Goal: Transaction & Acquisition: Purchase product/service

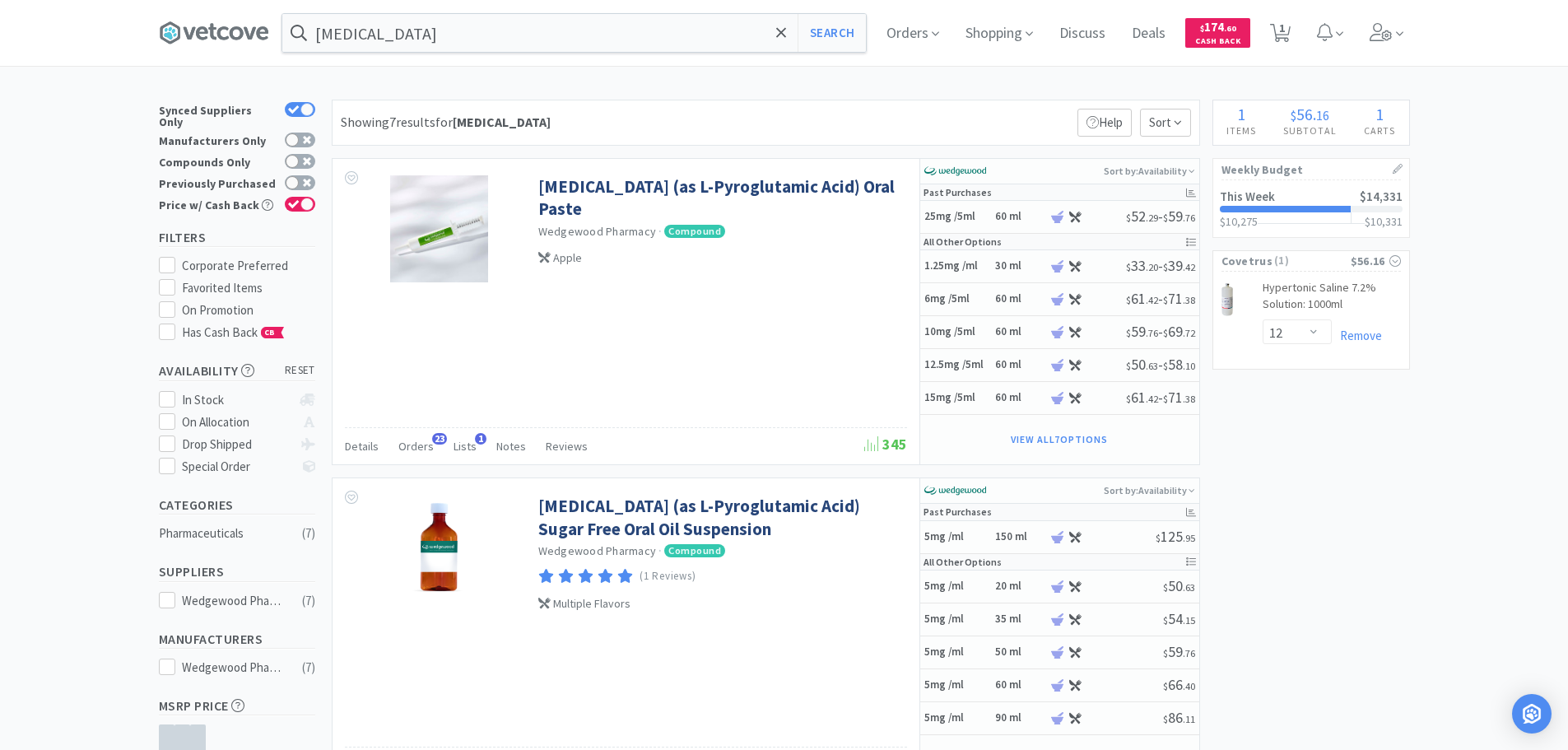
select select "12"
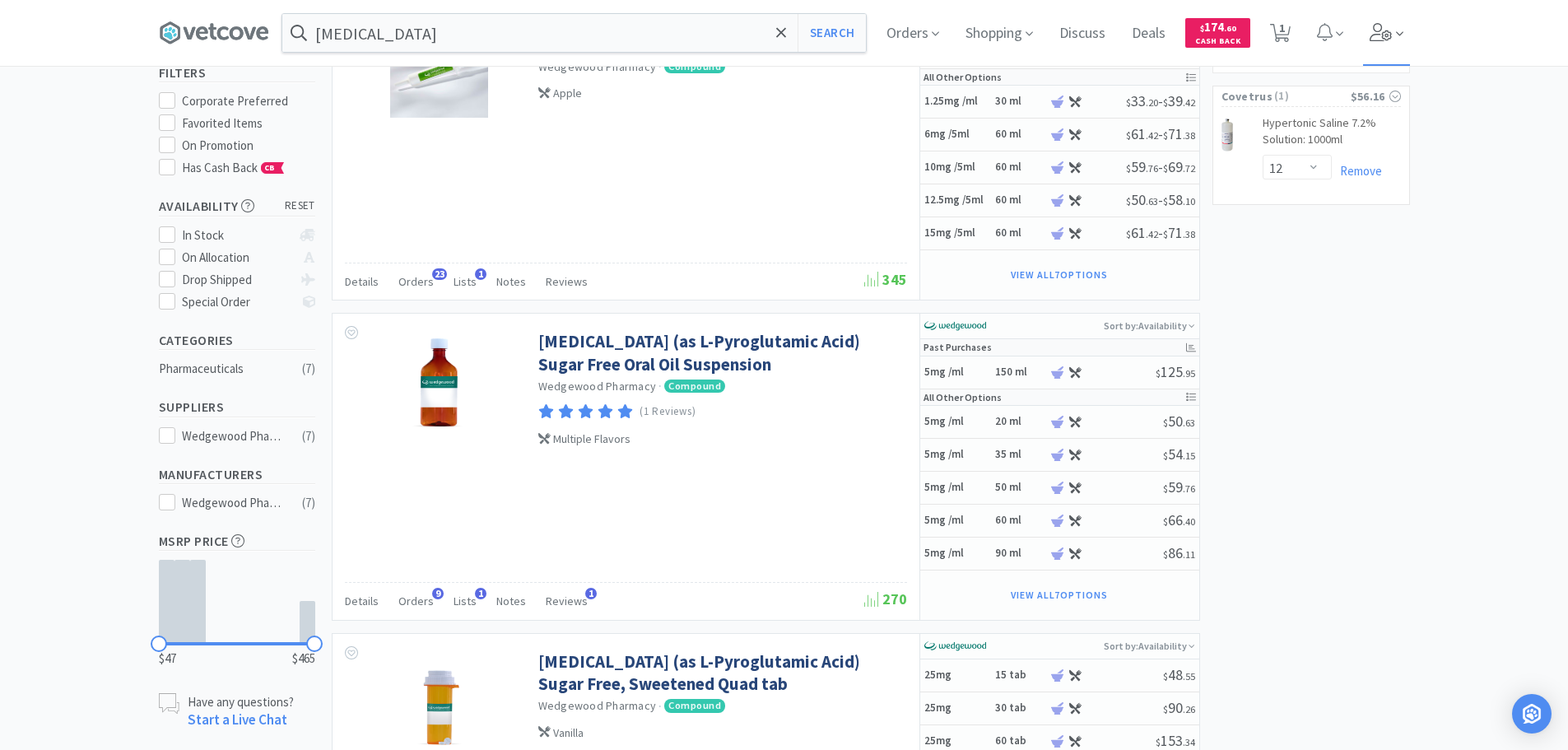
click at [1382, 34] on icon at bounding box center [1381, 33] width 23 height 18
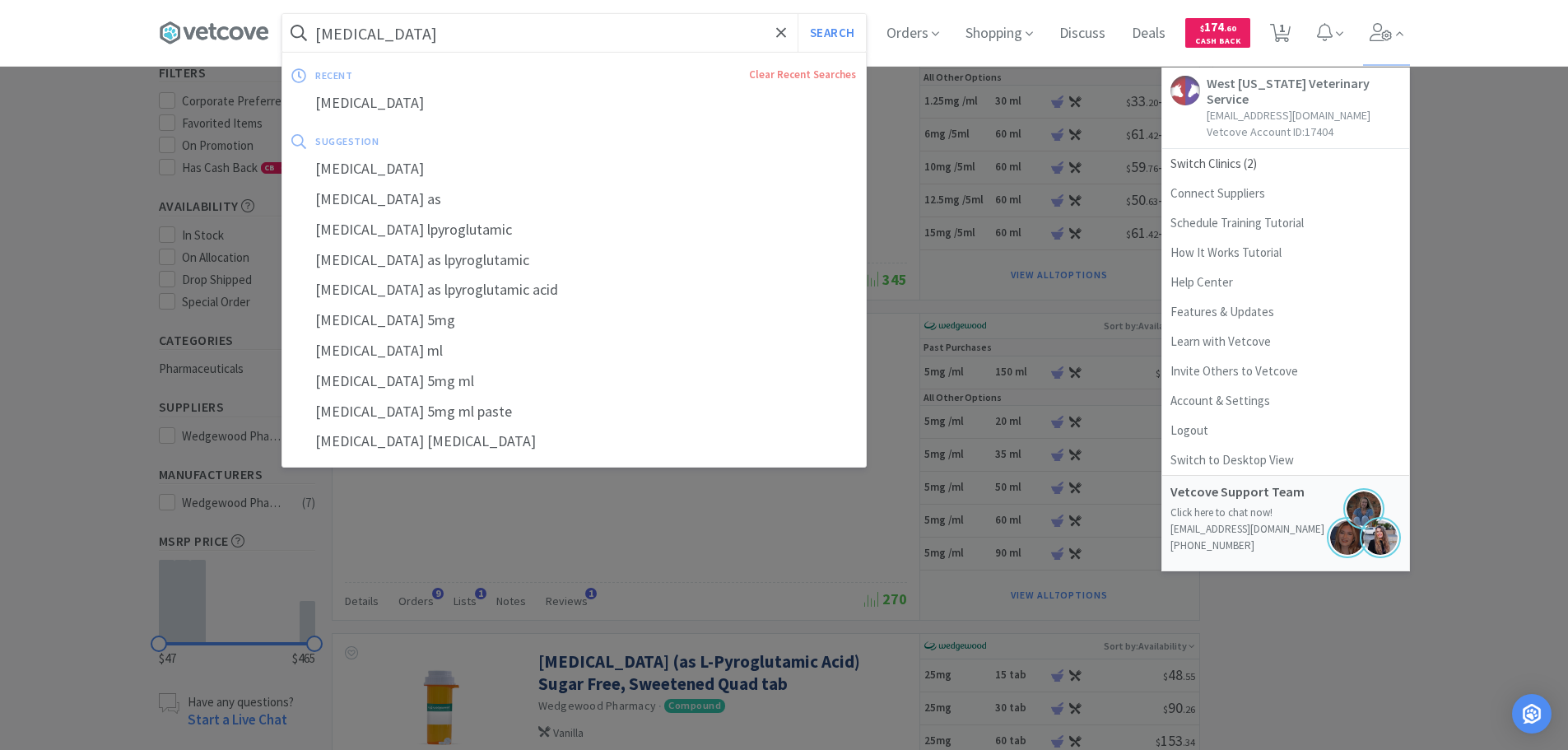
click at [710, 38] on input "[MEDICAL_DATA]" at bounding box center [574, 33] width 584 height 38
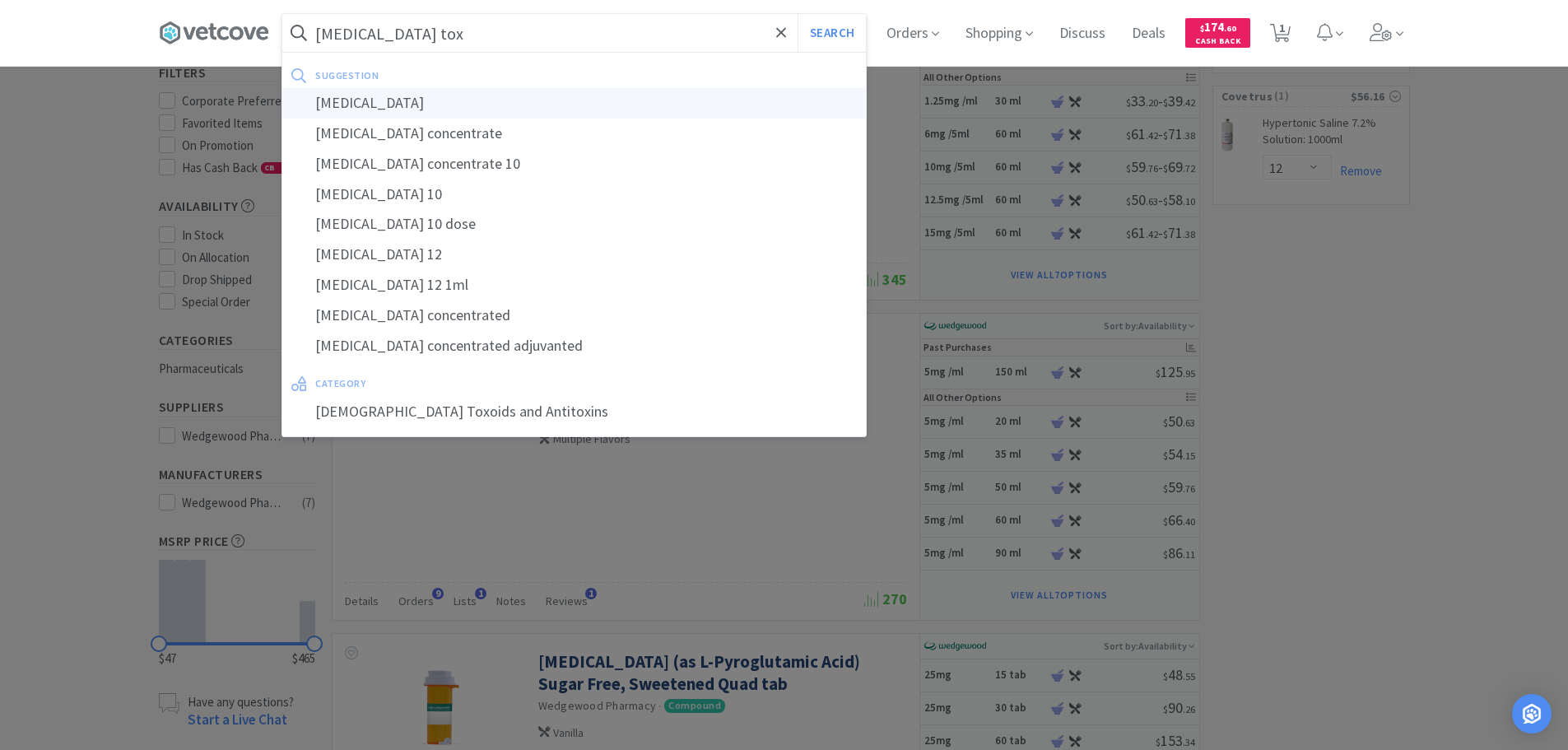
click at [710, 104] on div "[MEDICAL_DATA]" at bounding box center [574, 103] width 584 height 30
type input "[MEDICAL_DATA]"
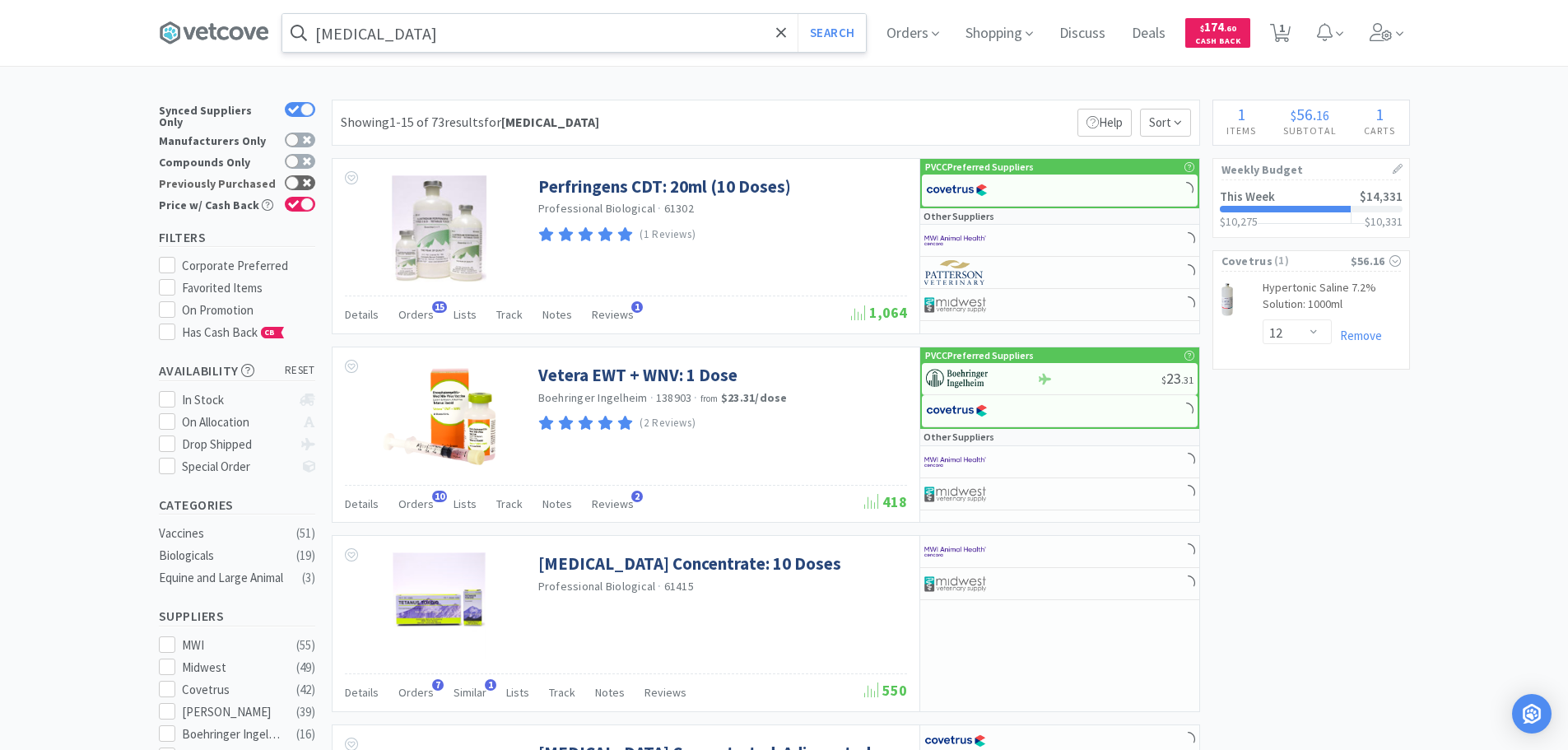
click at [303, 180] on div at bounding box center [300, 183] width 30 height 15
checkbox input "true"
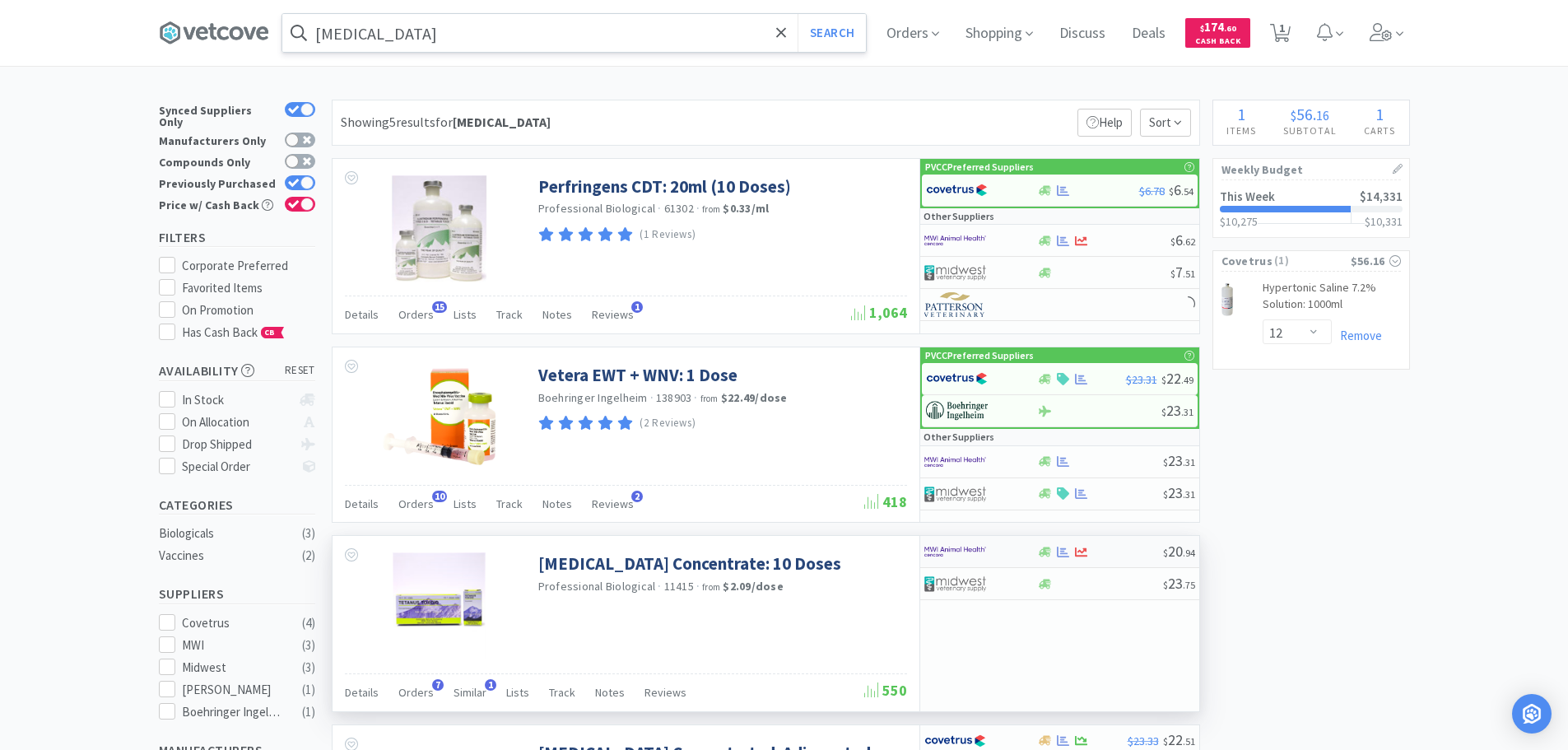
click at [940, 554] on img at bounding box center [956, 551] width 62 height 25
select select "1"
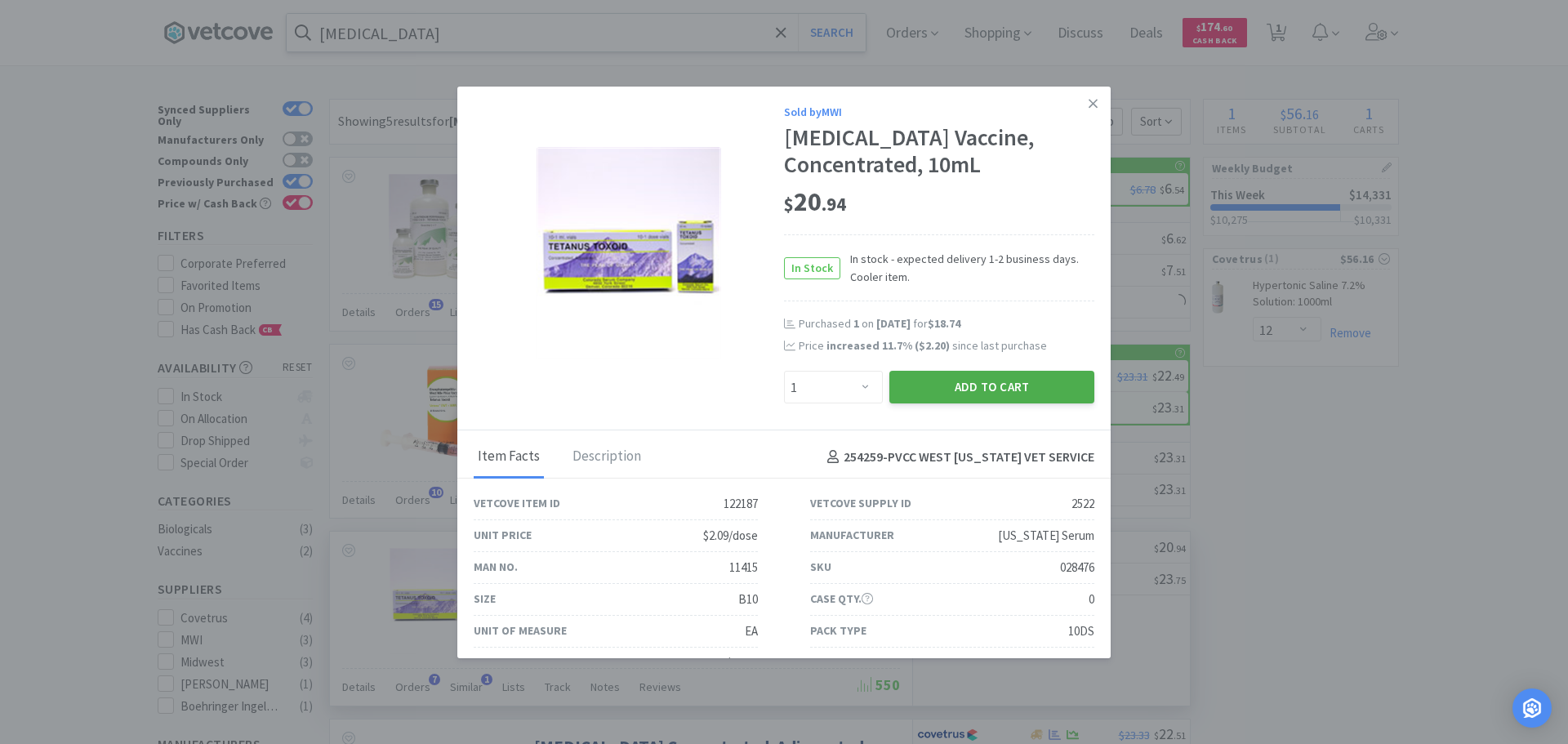
click at [939, 396] on button "Add to Cart" at bounding box center [991, 386] width 205 height 32
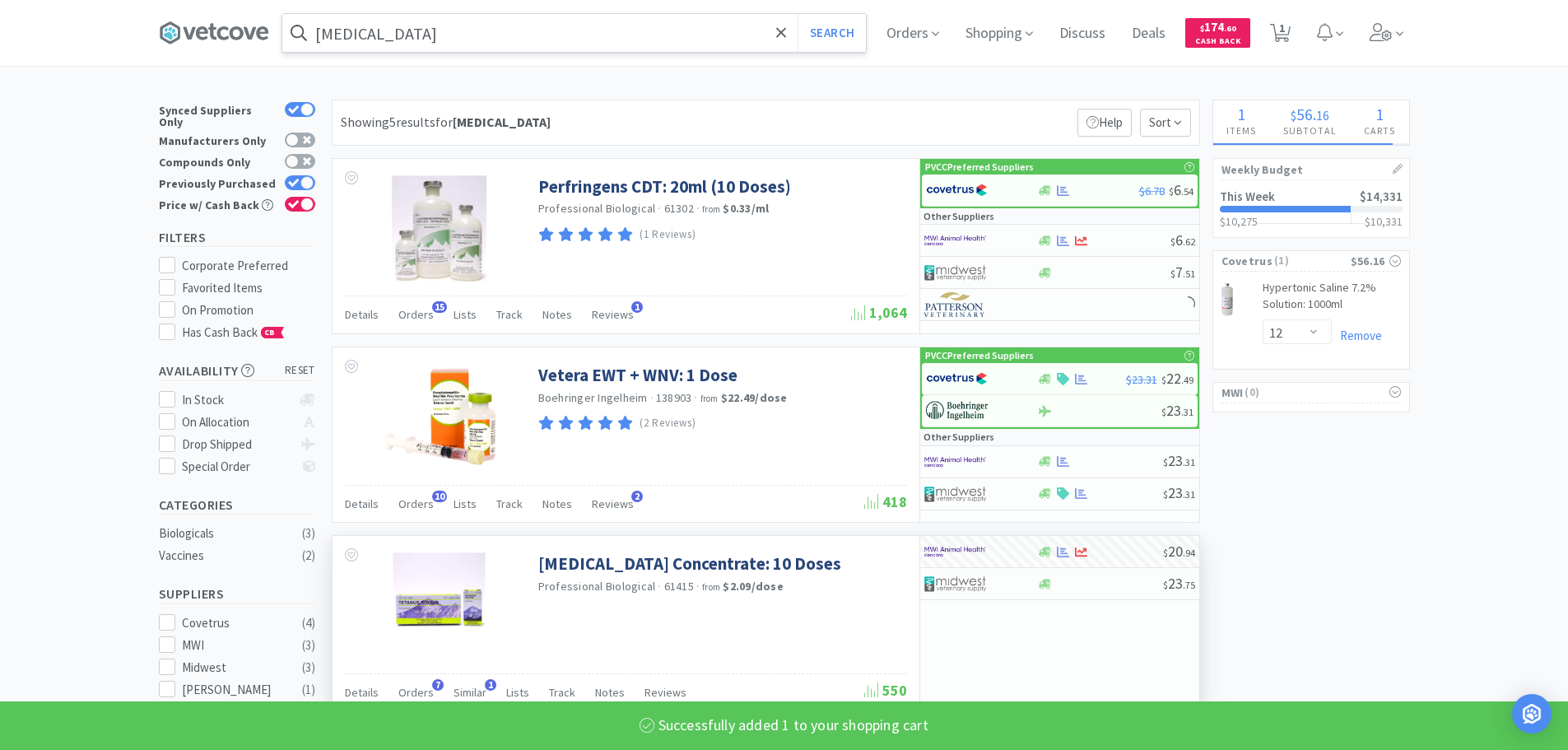
select select "1"
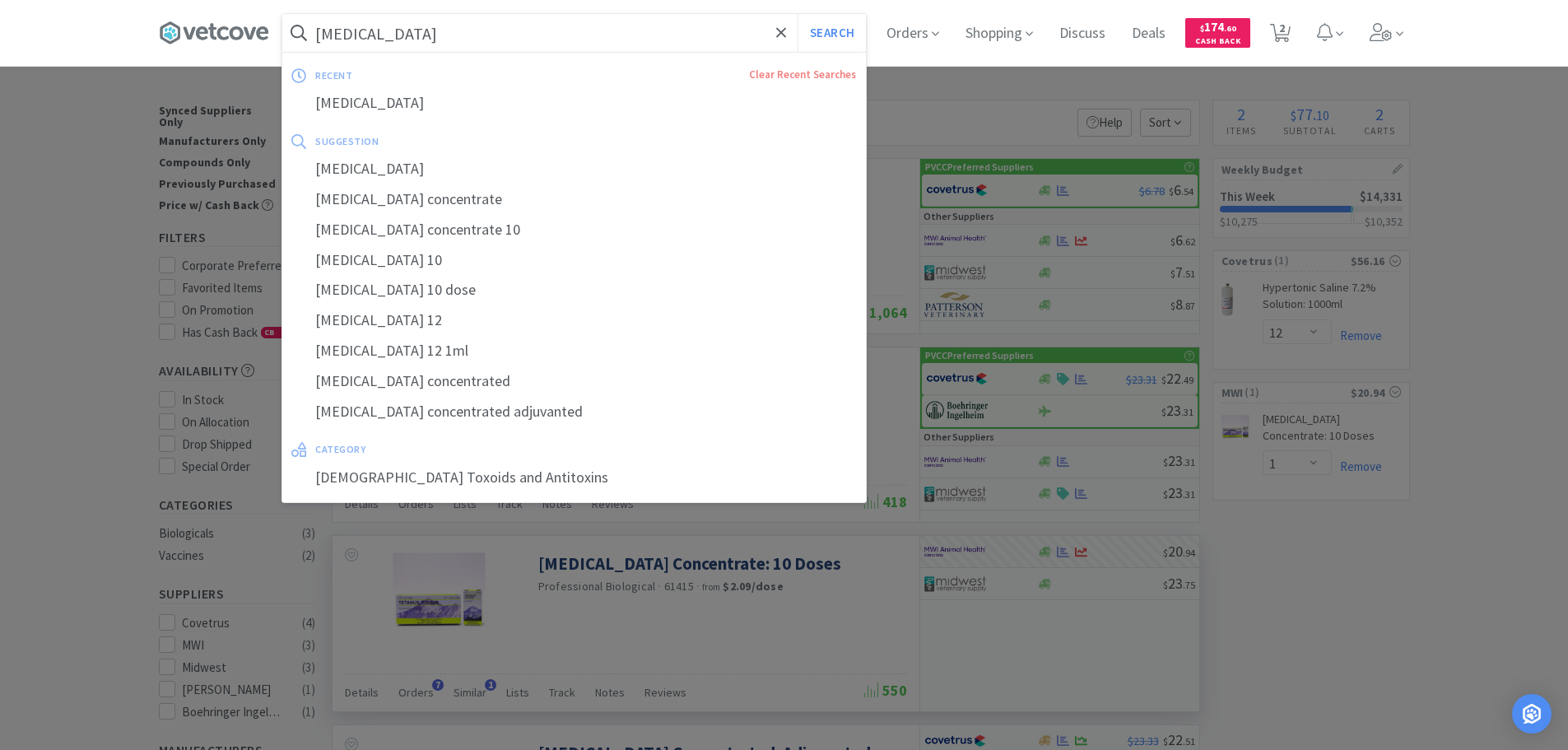
click at [445, 26] on input "[MEDICAL_DATA]" at bounding box center [574, 33] width 584 height 38
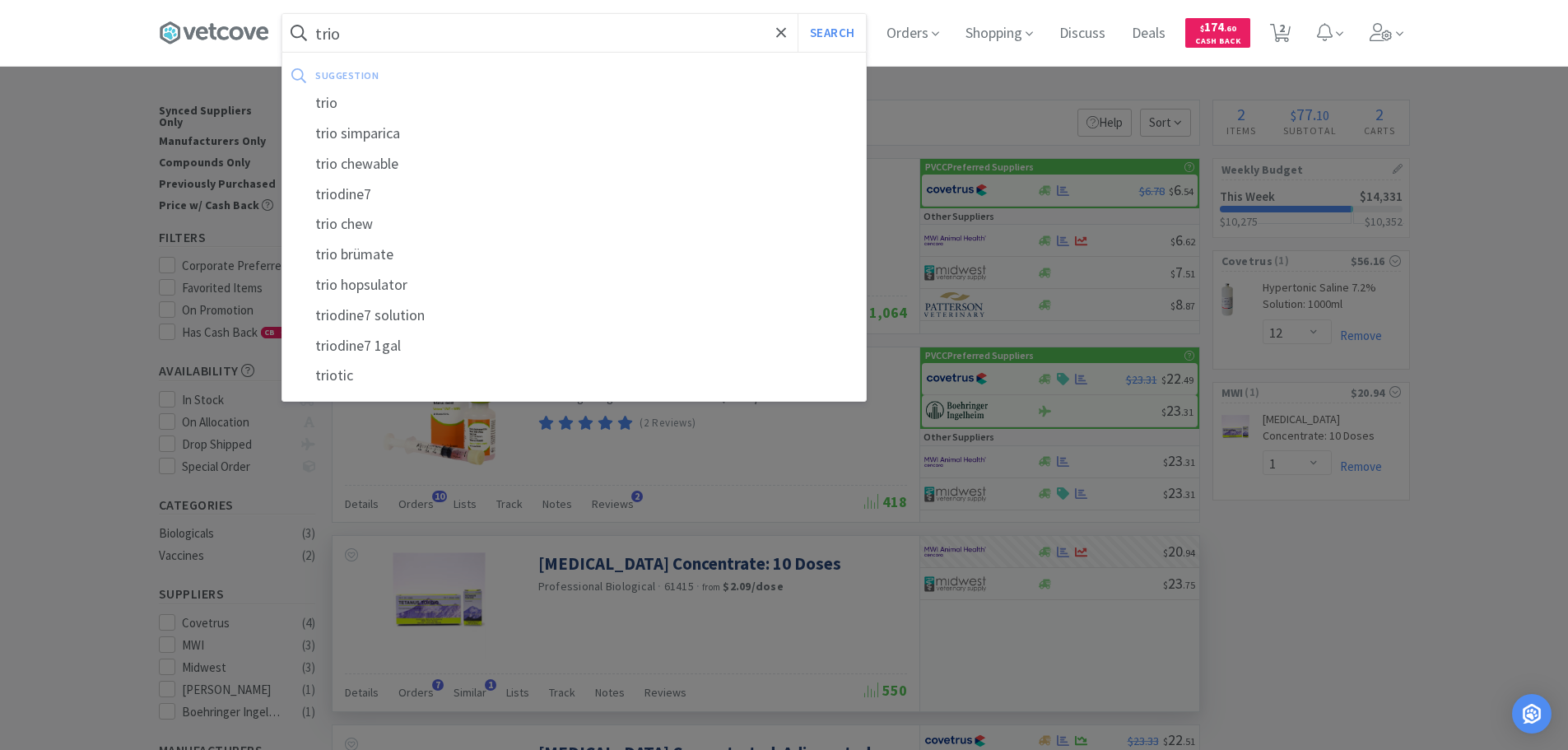
type input "trio"
click at [798, 14] on button "Search" at bounding box center [832, 33] width 69 height 38
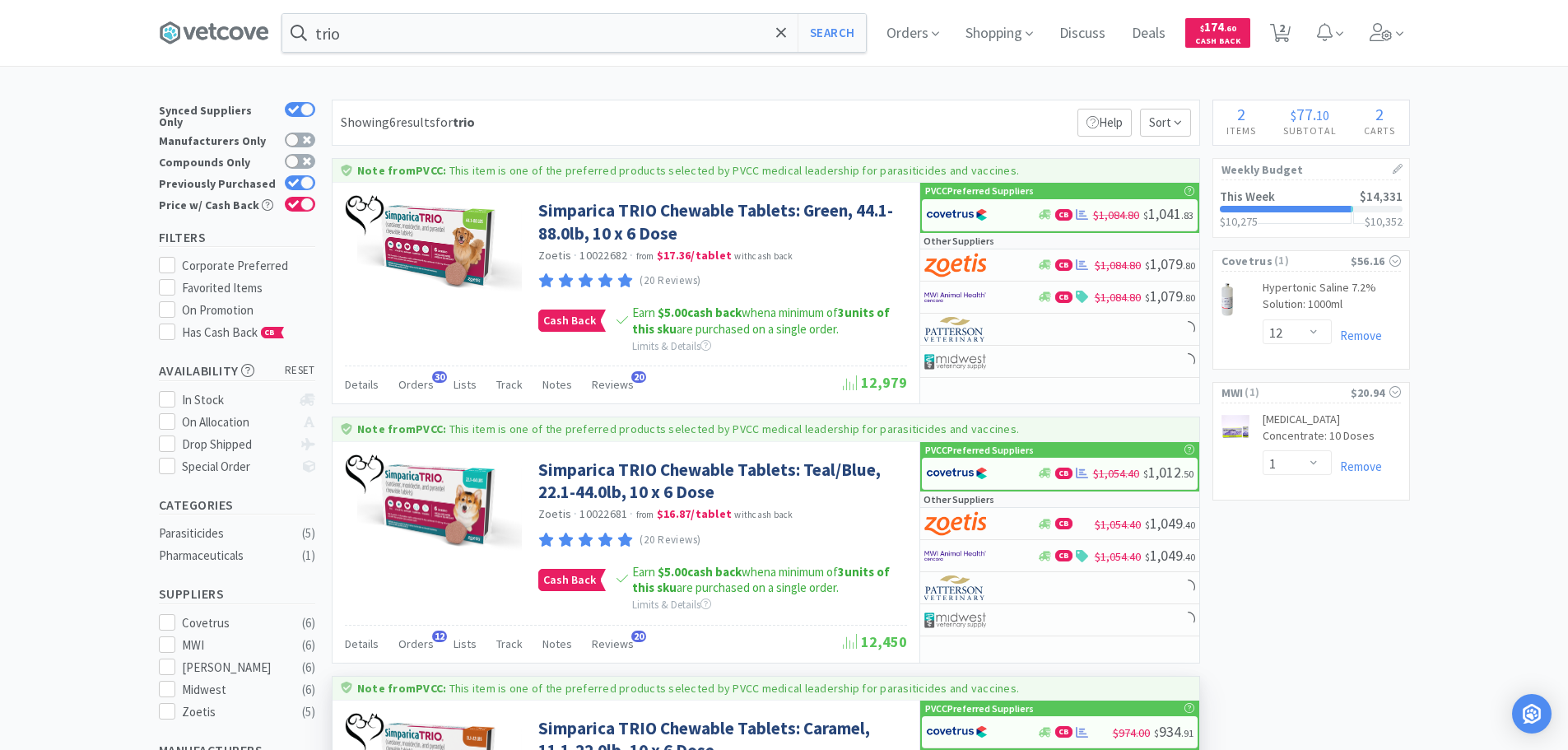
scroll to position [165, 0]
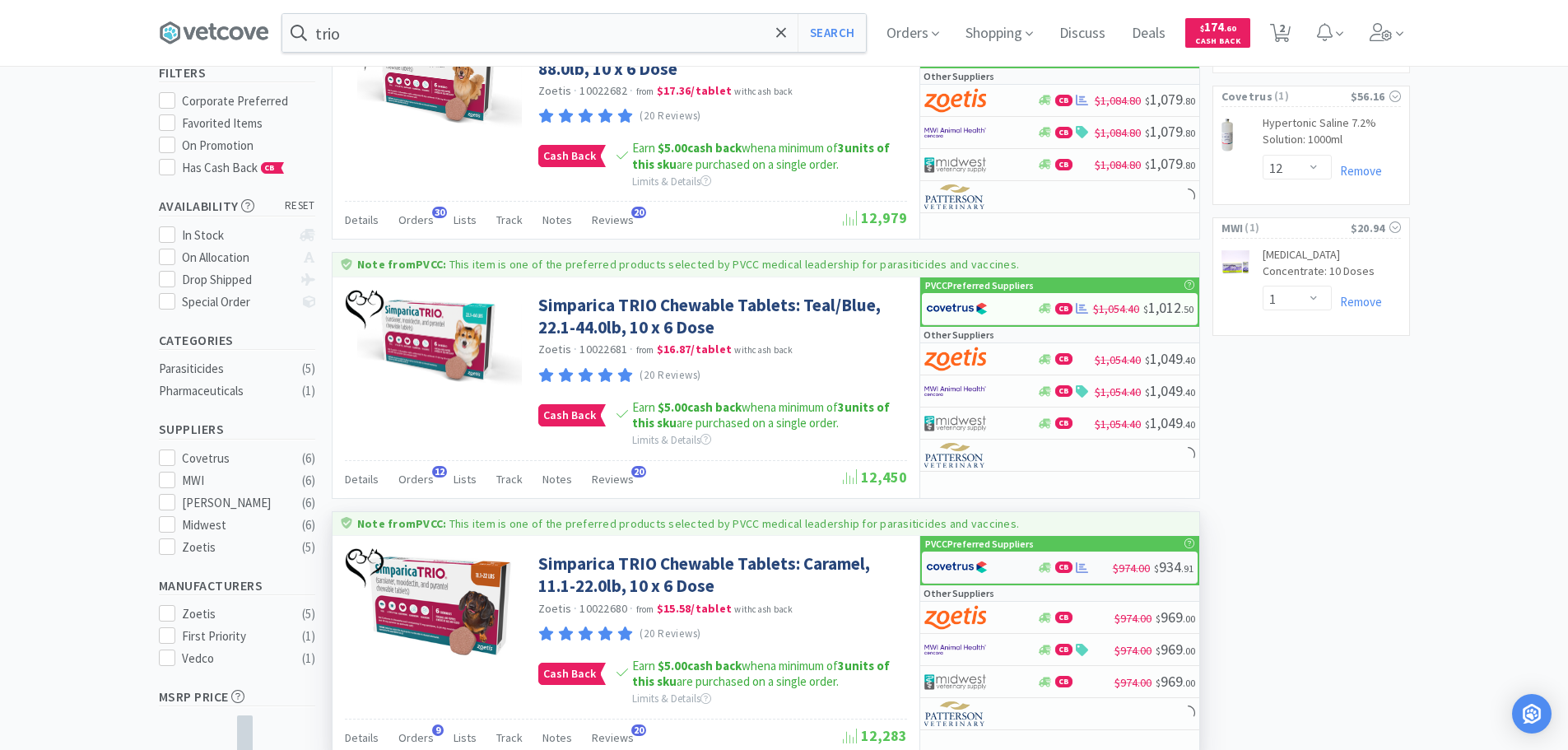
click at [960, 567] on img at bounding box center [957, 567] width 62 height 25
select select "2"
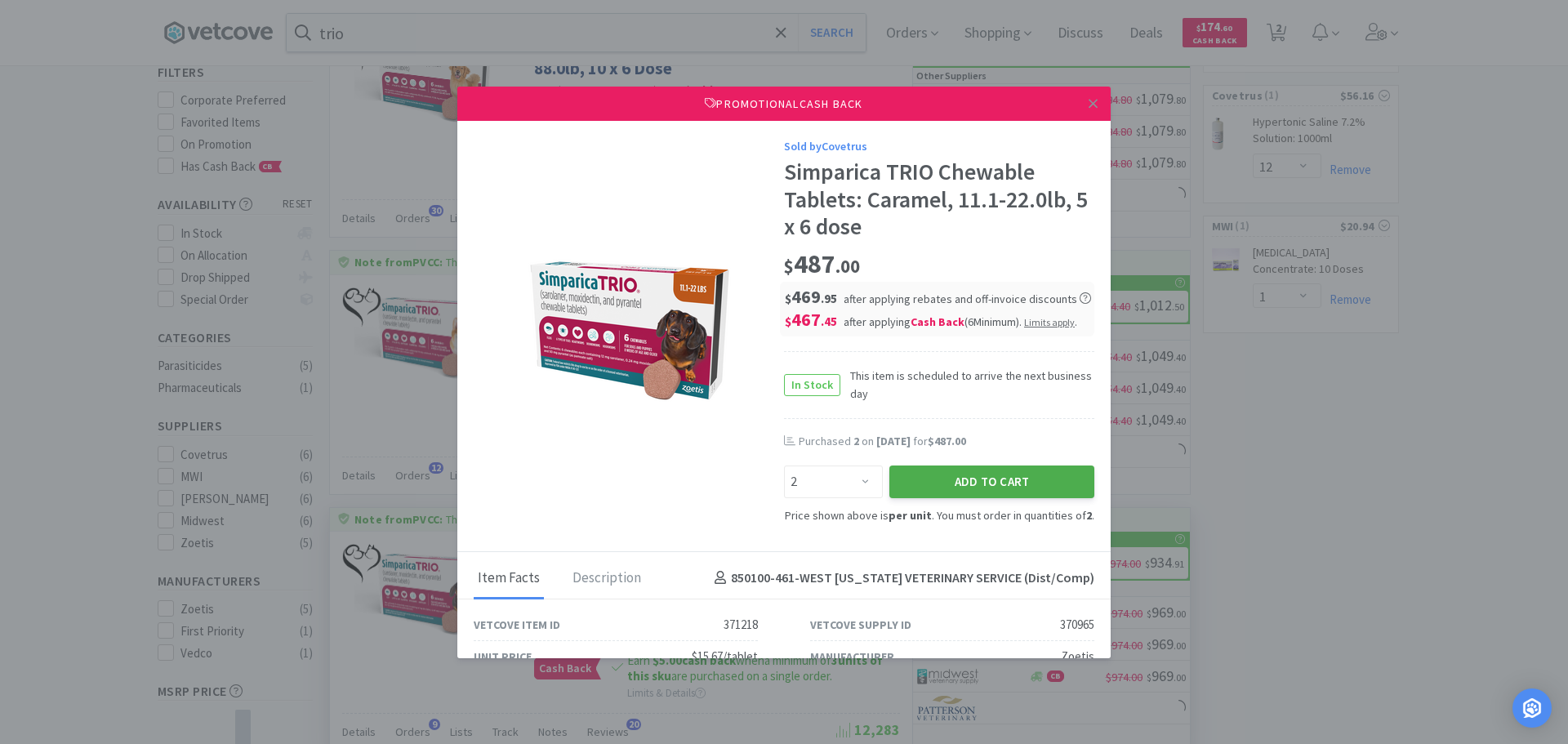
click at [954, 490] on button "Add to Cart" at bounding box center [991, 481] width 205 height 32
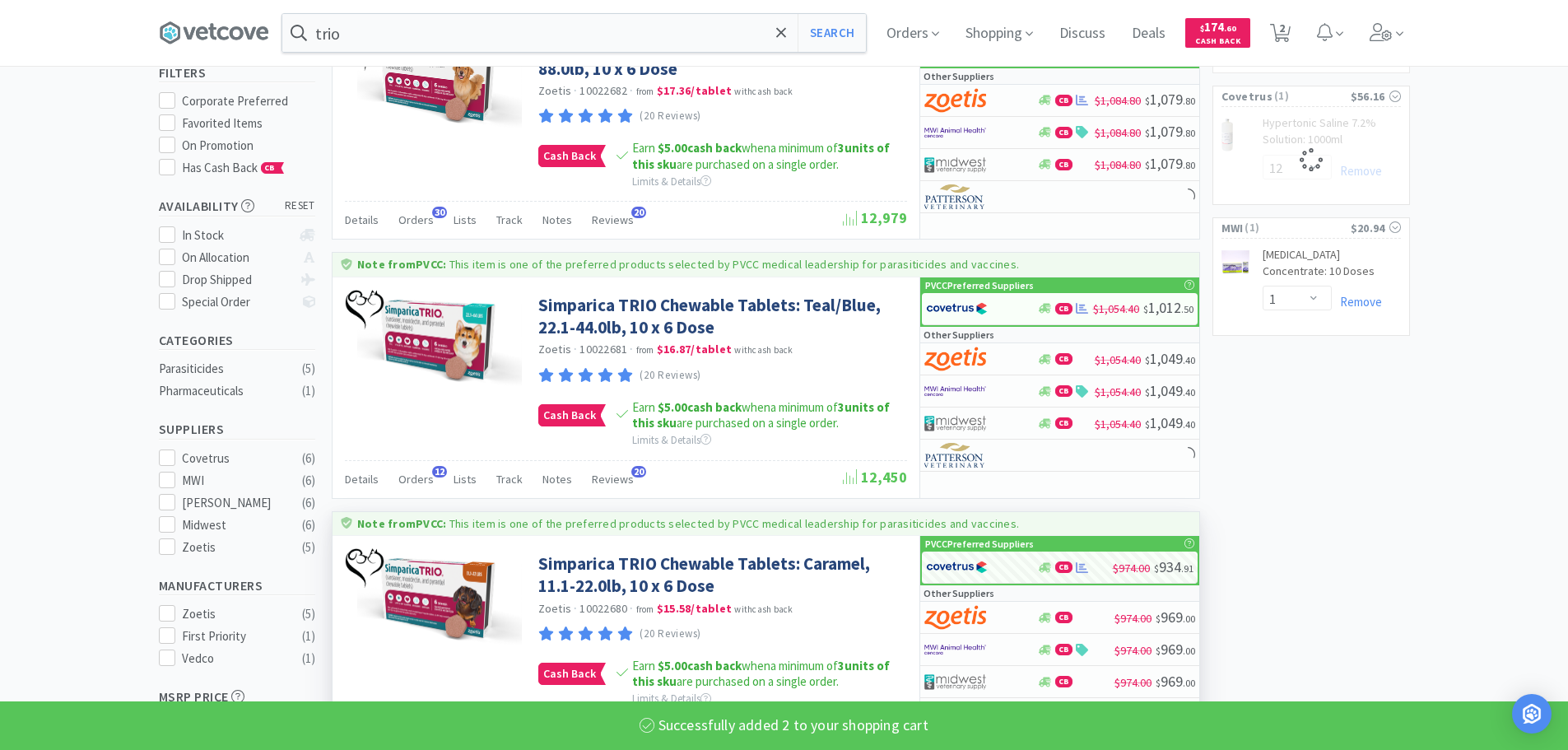
select select "2"
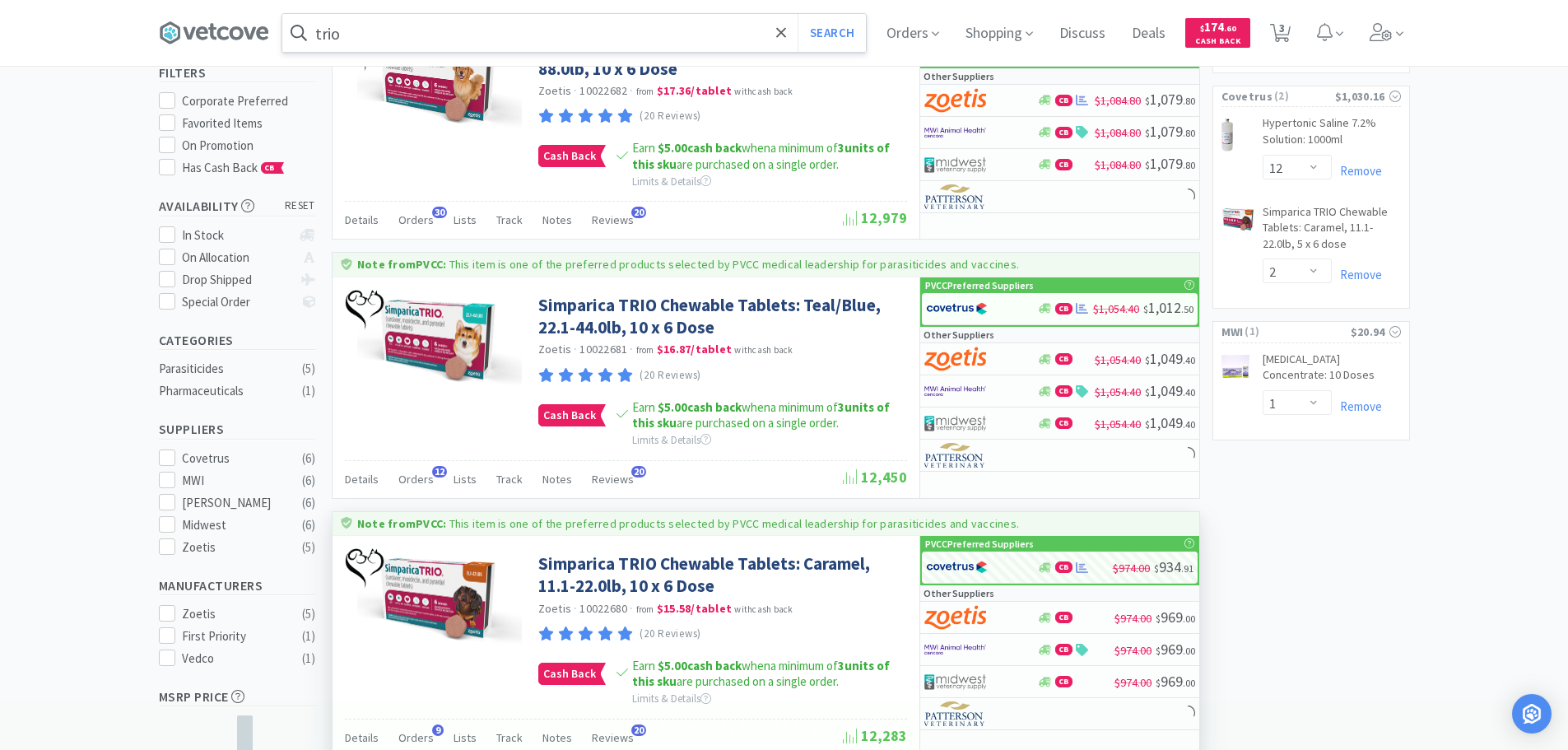
click at [540, 23] on input "trio" at bounding box center [574, 33] width 584 height 38
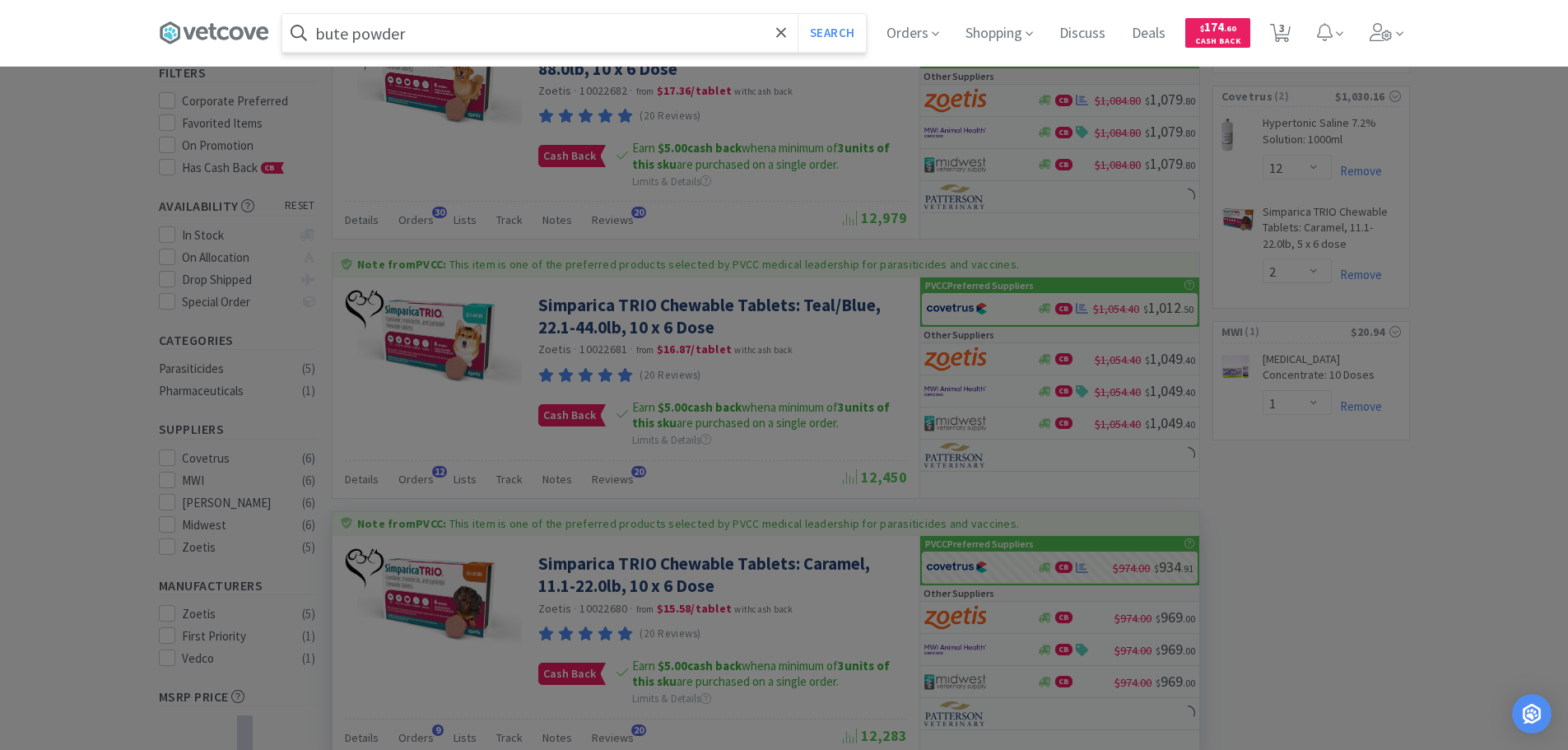
type input "bute powder"
click at [798, 14] on button "Search" at bounding box center [832, 33] width 69 height 38
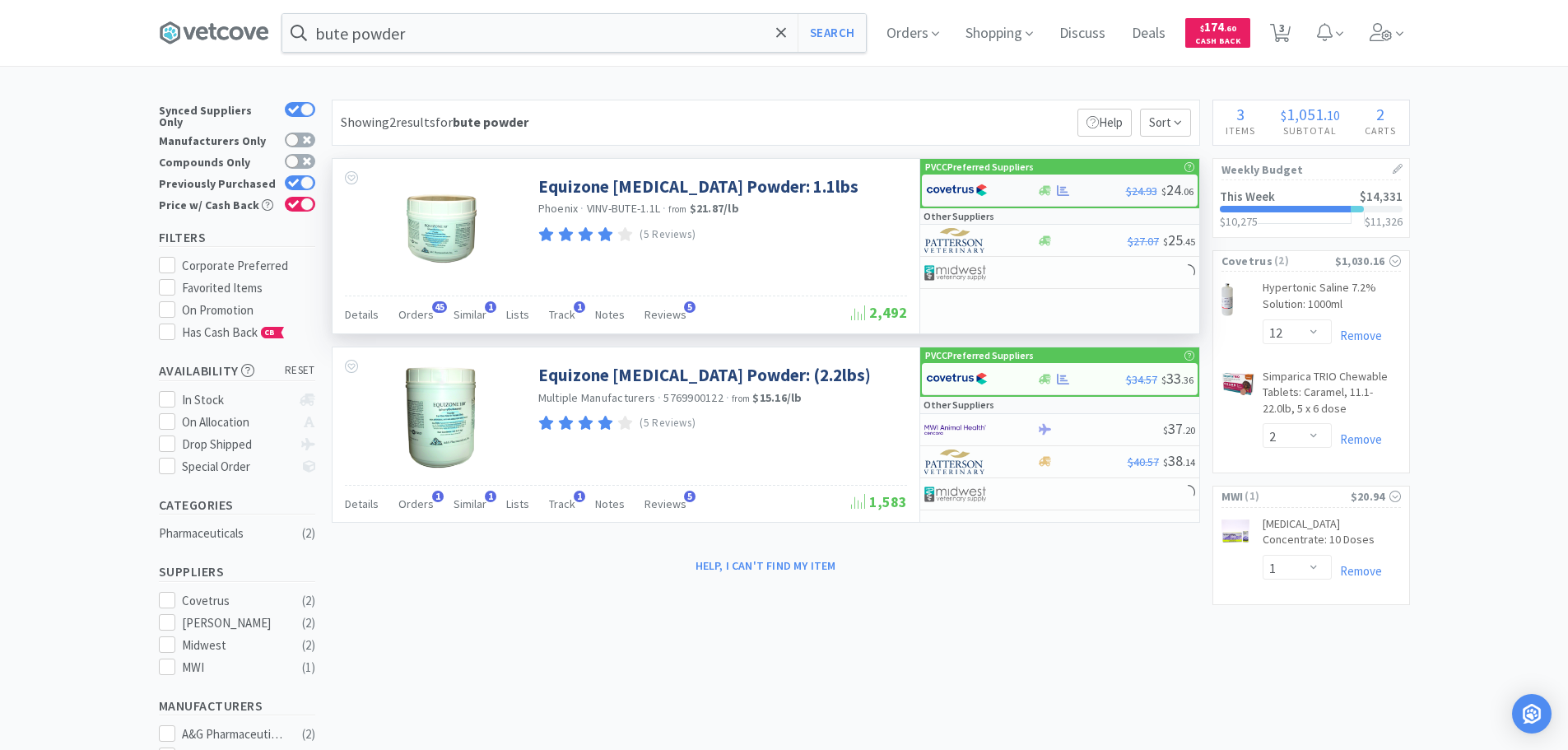
click at [1007, 188] on div at bounding box center [971, 190] width 90 height 28
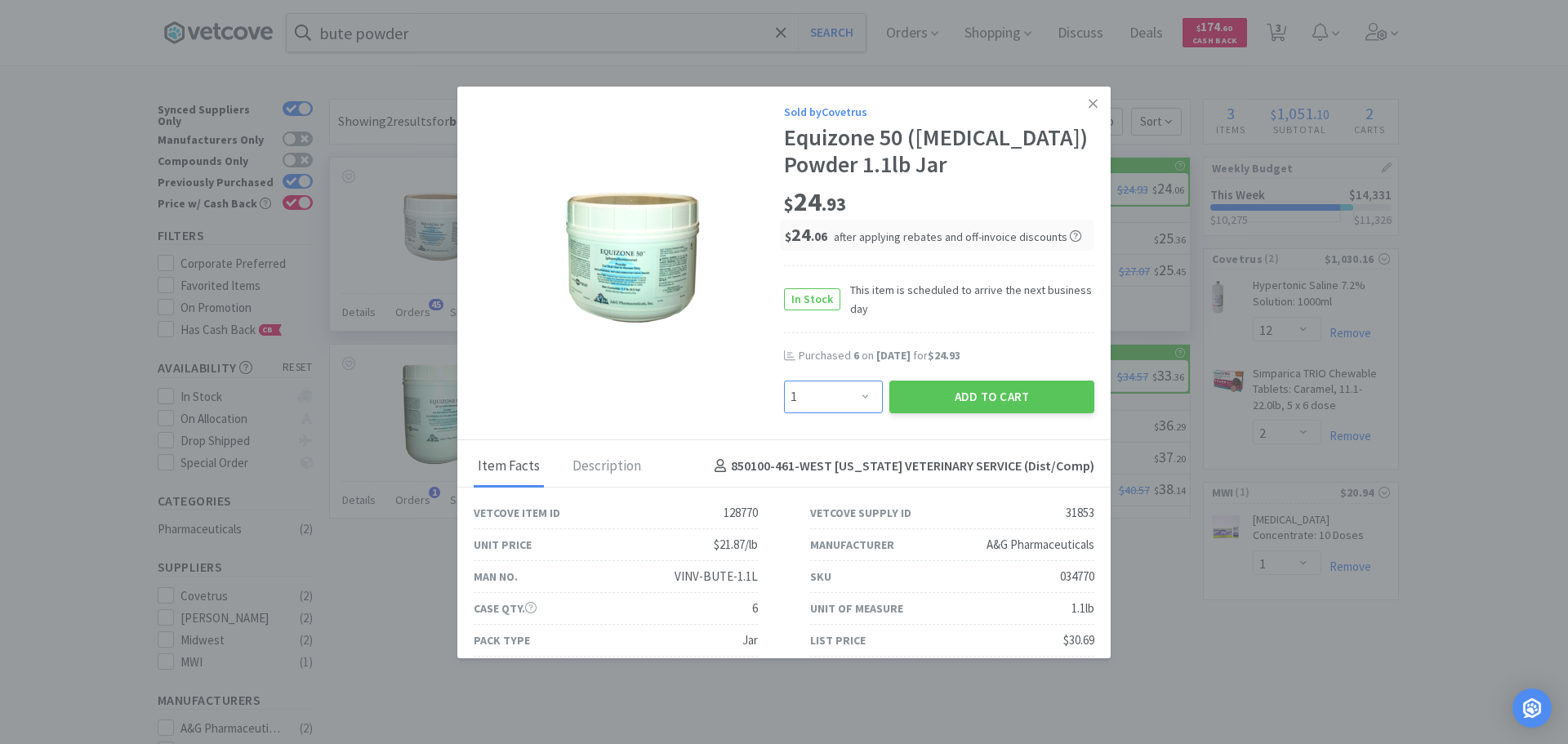
click at [838, 384] on select "Enter Quantity 1 2 3 4 5 6 7 8 9 10 11 12 13 14 15 16 17 18 19 20 Enter Quantity" at bounding box center [833, 396] width 99 height 32
select select "6"
click at [784, 380] on select "Enter Quantity 1 2 3 4 5 6 7 8 9 10 11 12 13 14 15 16 17 18 19 20 Enter Quantity" at bounding box center [833, 396] width 99 height 32
click at [975, 406] on button "Add to Cart" at bounding box center [991, 396] width 205 height 32
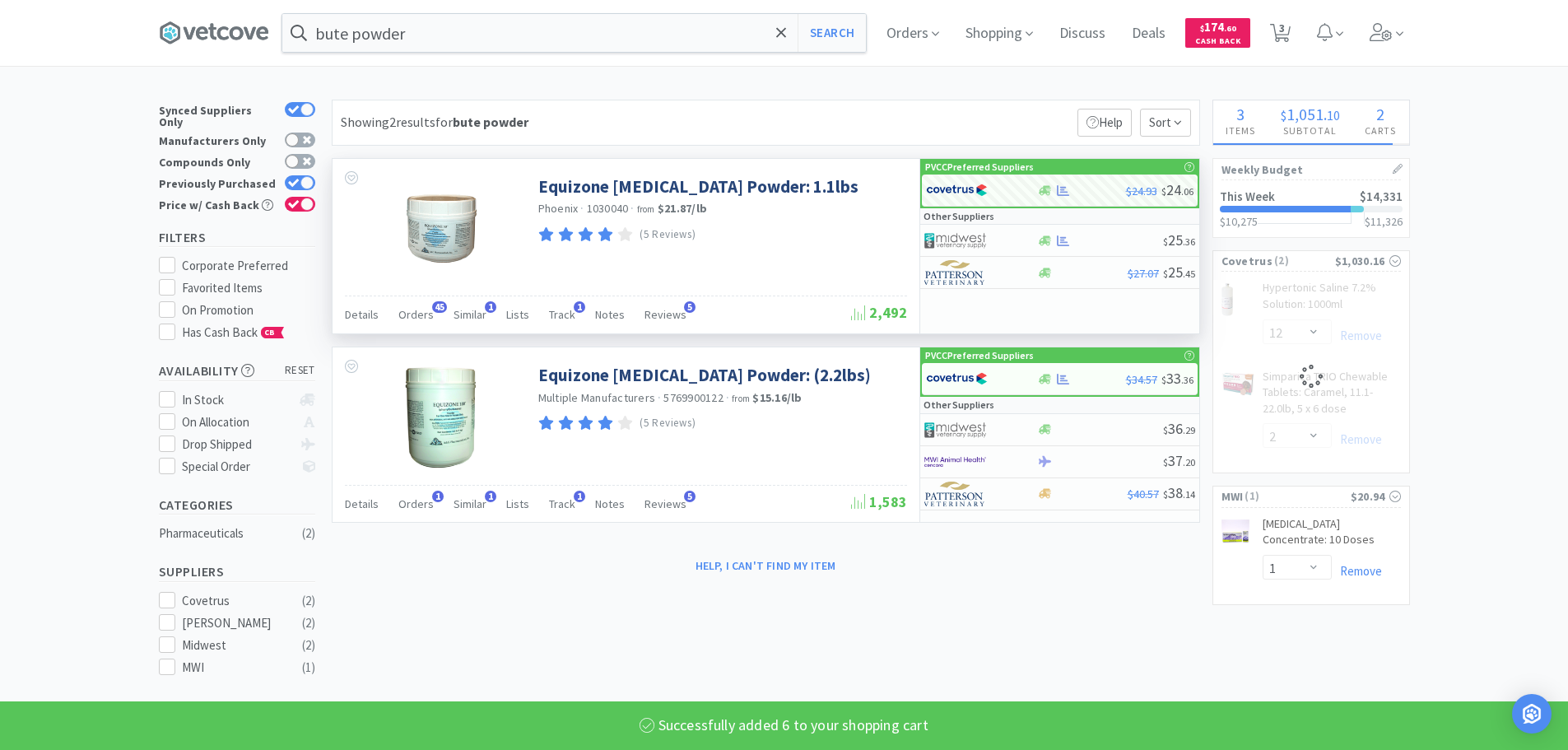
select select "6"
select select "12"
select select "2"
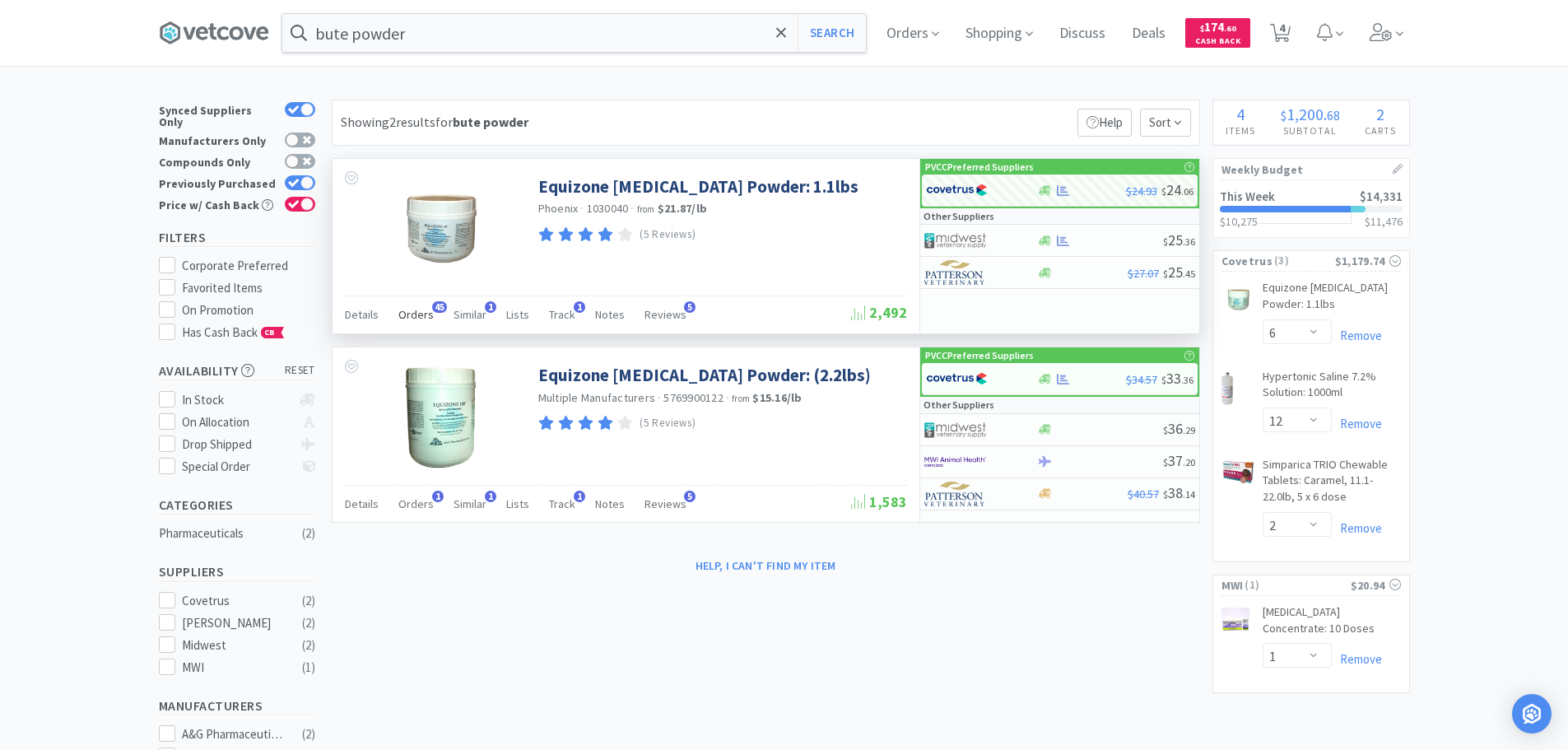
click at [421, 309] on span "Orders" at bounding box center [416, 315] width 35 height 15
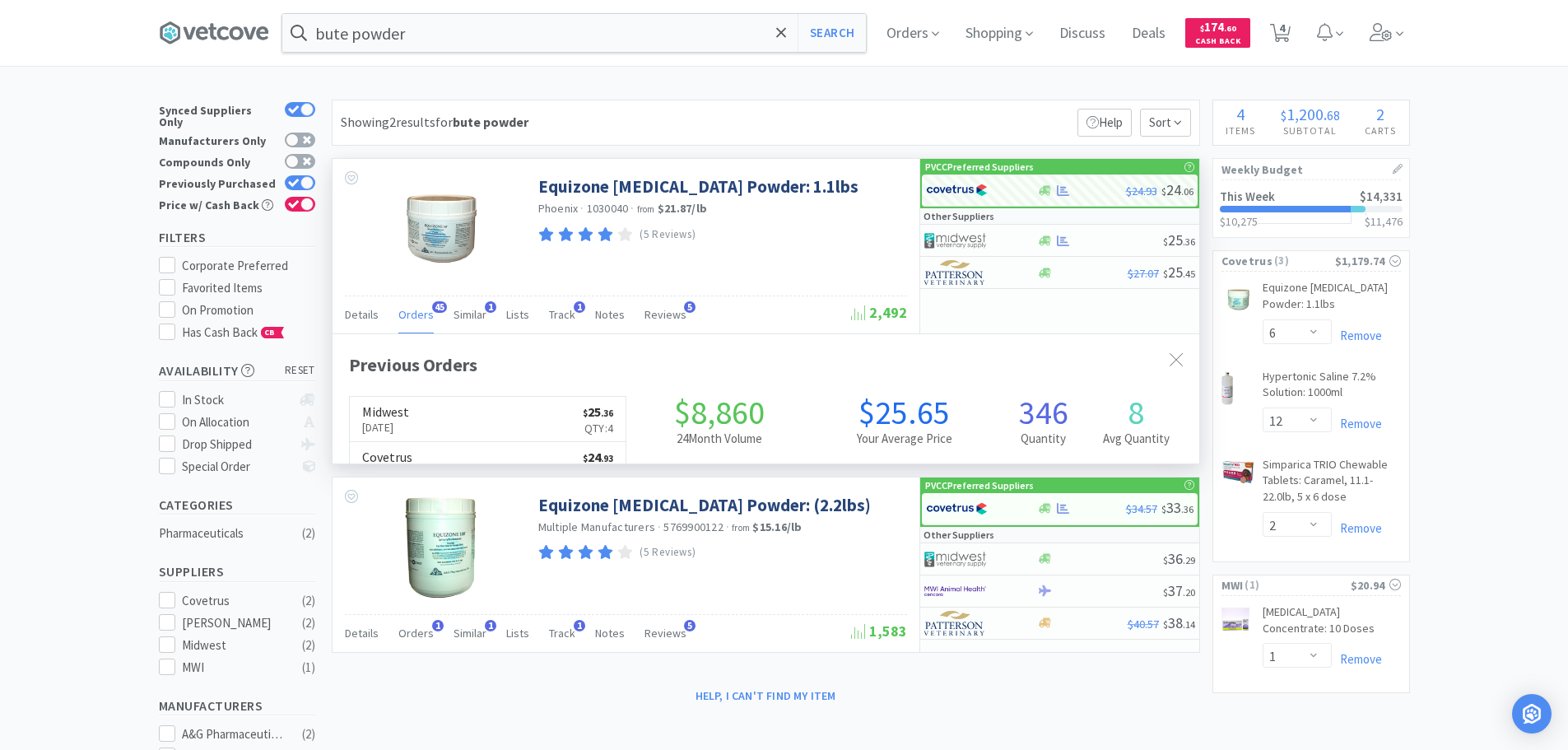
scroll to position [441, 867]
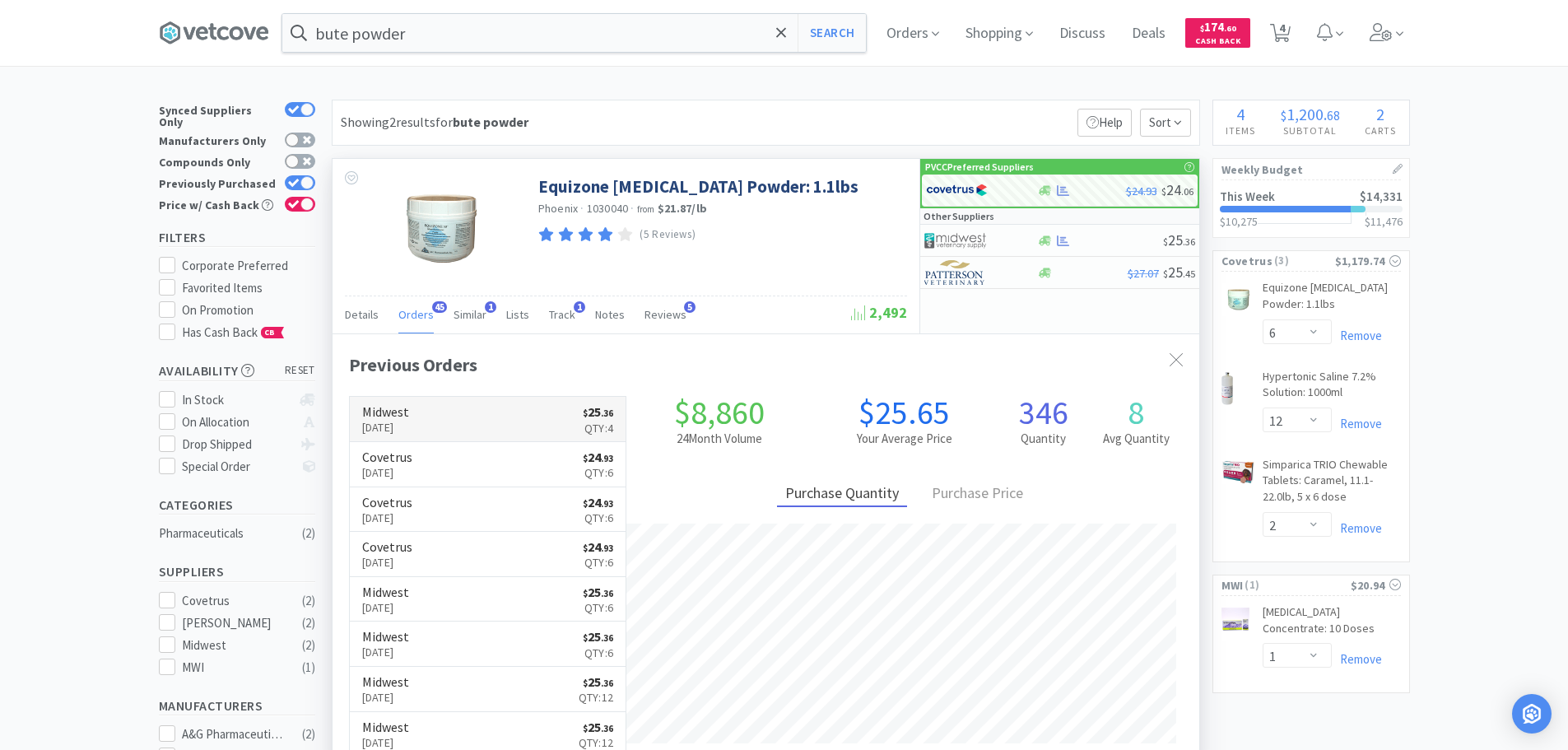
click at [457, 424] on link "Midwest [DATE] $ 25 . 36 Qty: 4" at bounding box center [488, 419] width 277 height 45
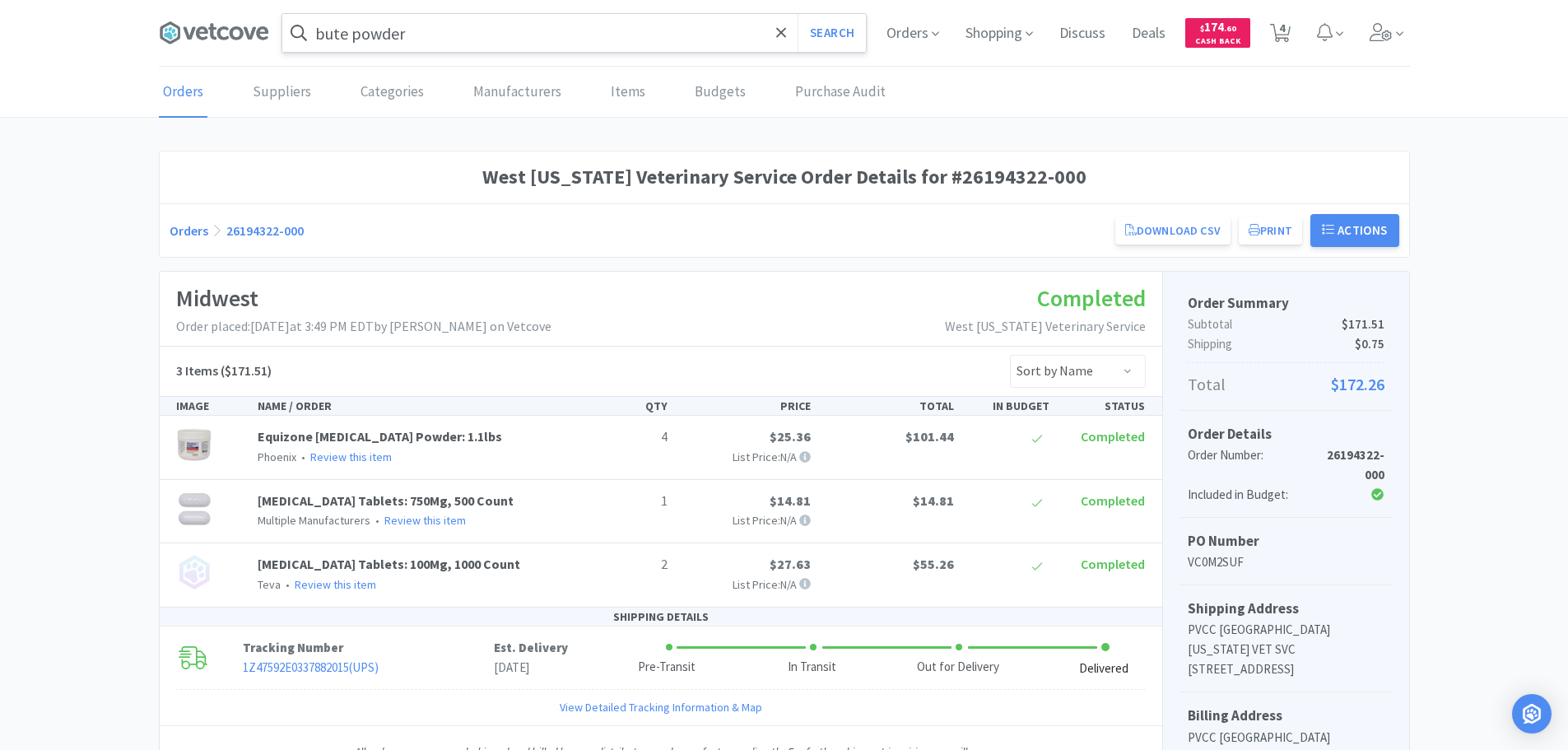
click at [496, 48] on input "bute powder" at bounding box center [574, 33] width 584 height 38
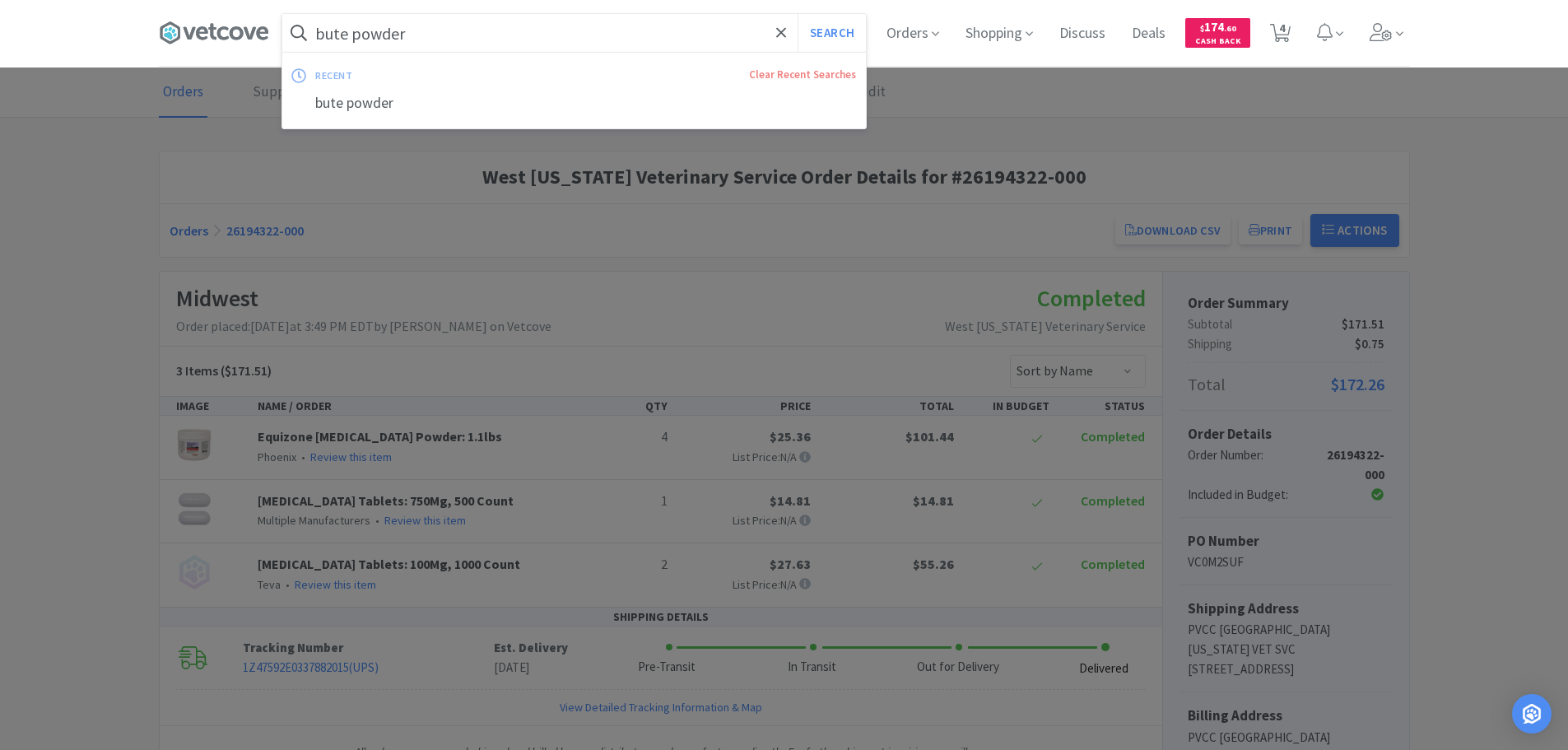
click at [497, 41] on input "bute powder" at bounding box center [574, 33] width 584 height 38
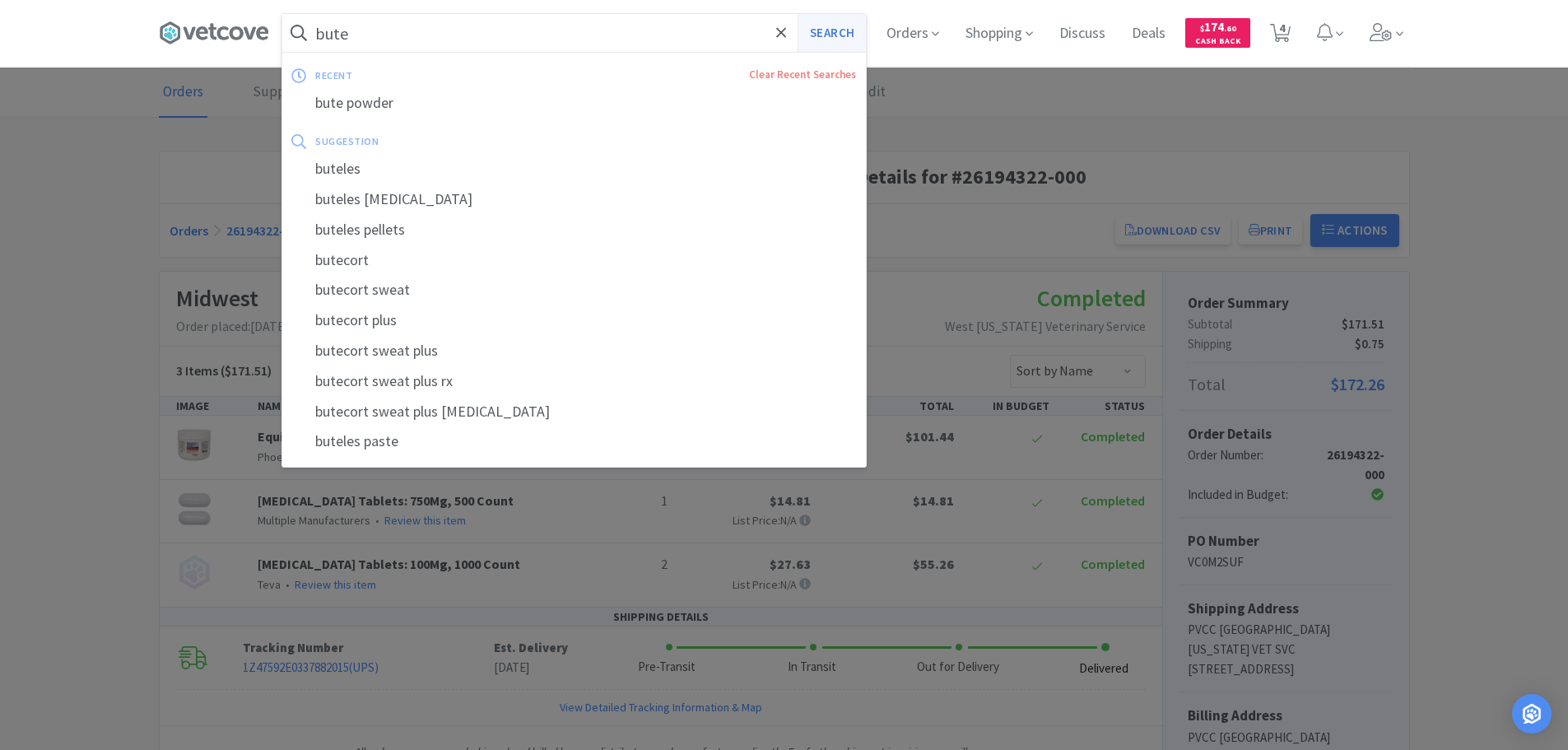
type input "bute"
click at [842, 38] on button "Search" at bounding box center [832, 33] width 69 height 38
select select "6"
select select "12"
select select "2"
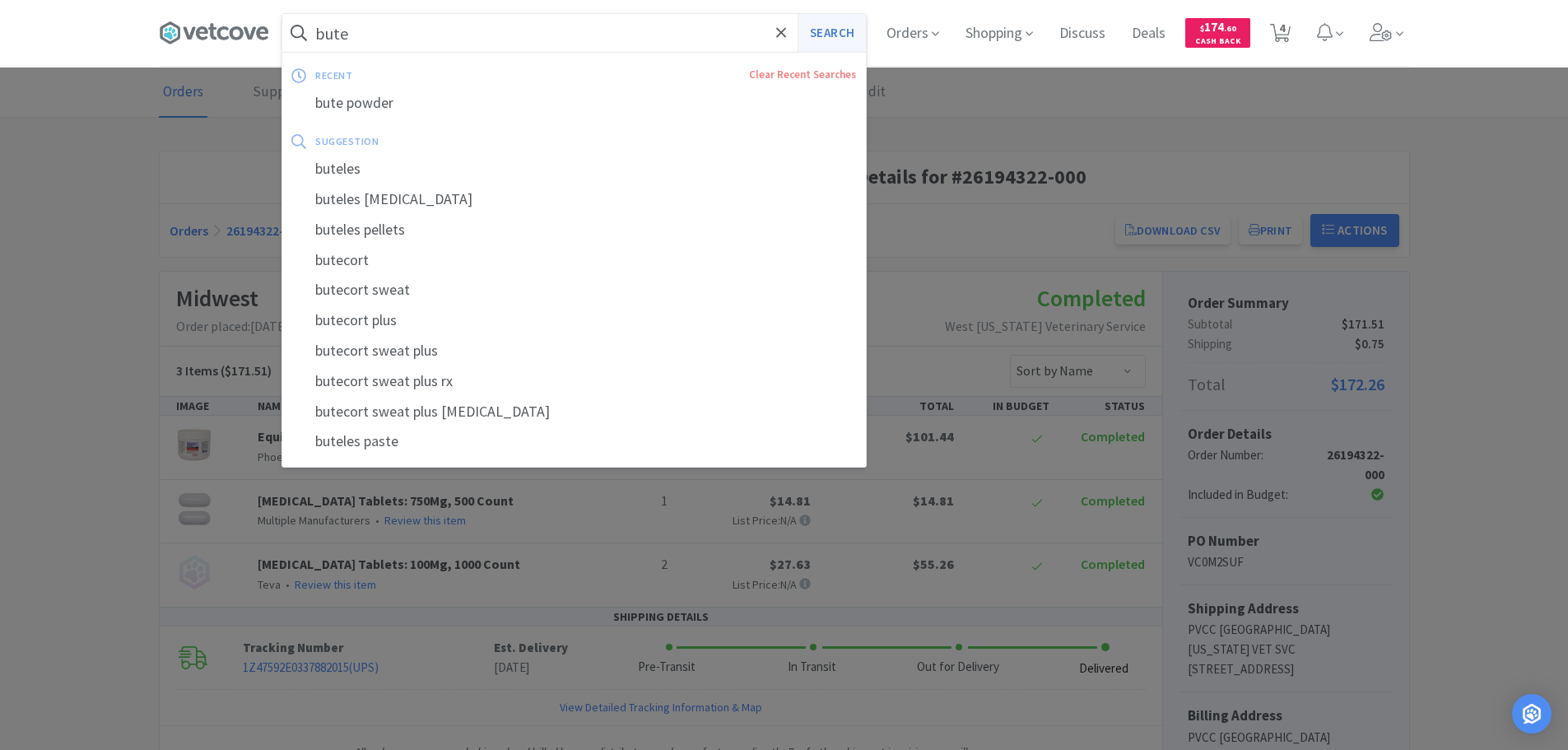
select select "1"
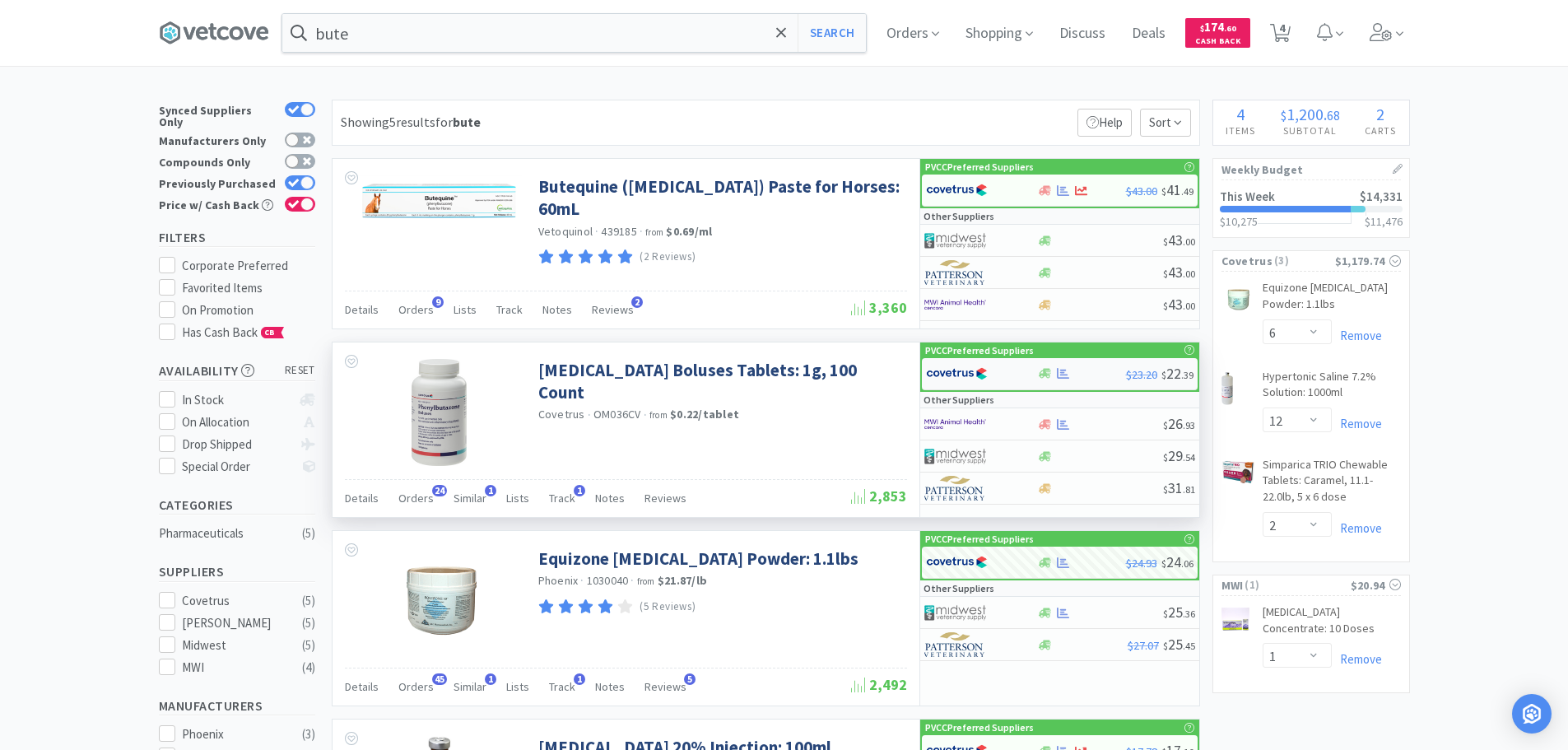
click at [985, 375] on img at bounding box center [957, 374] width 62 height 25
select select "1"
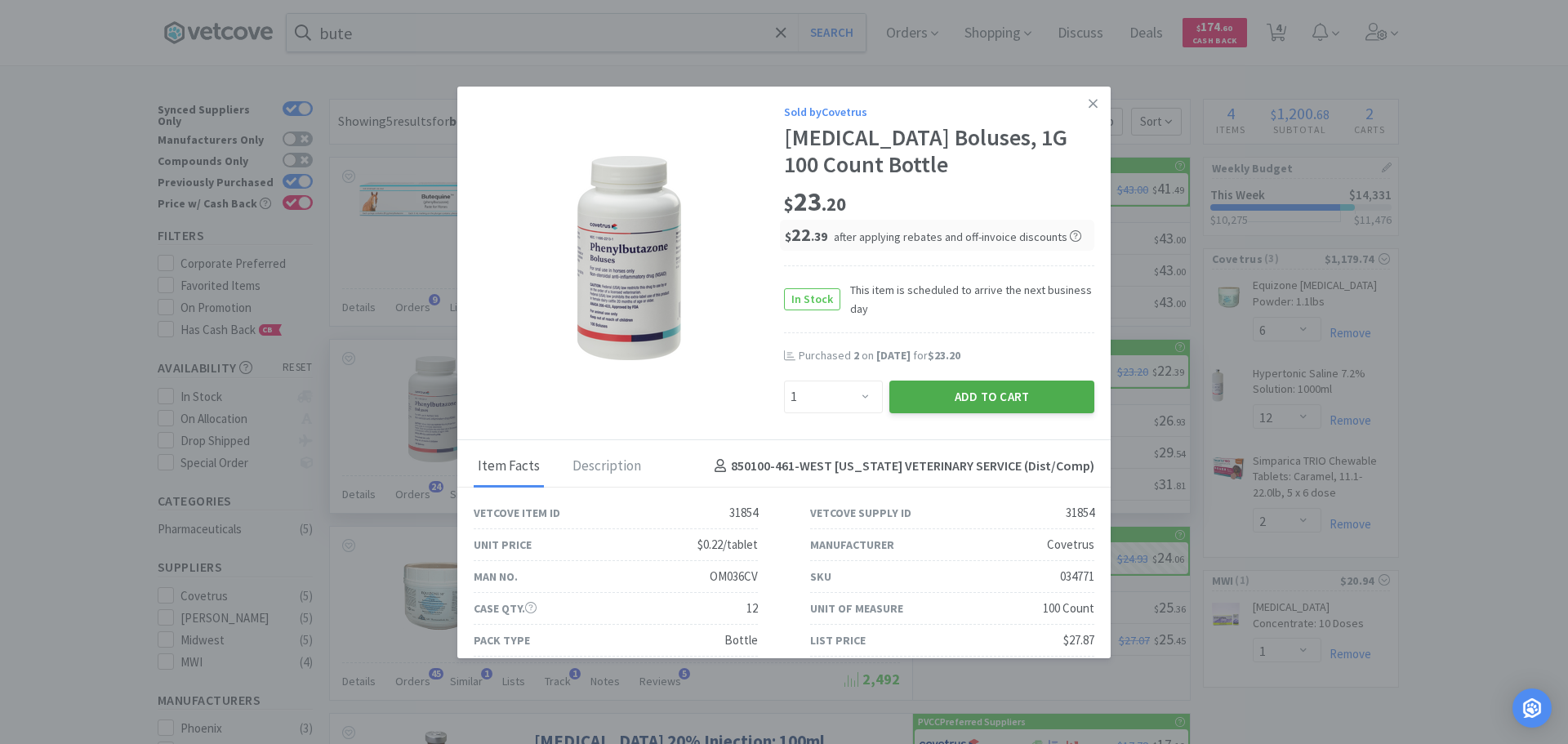
click at [979, 401] on button "Add to Cart" at bounding box center [991, 396] width 205 height 32
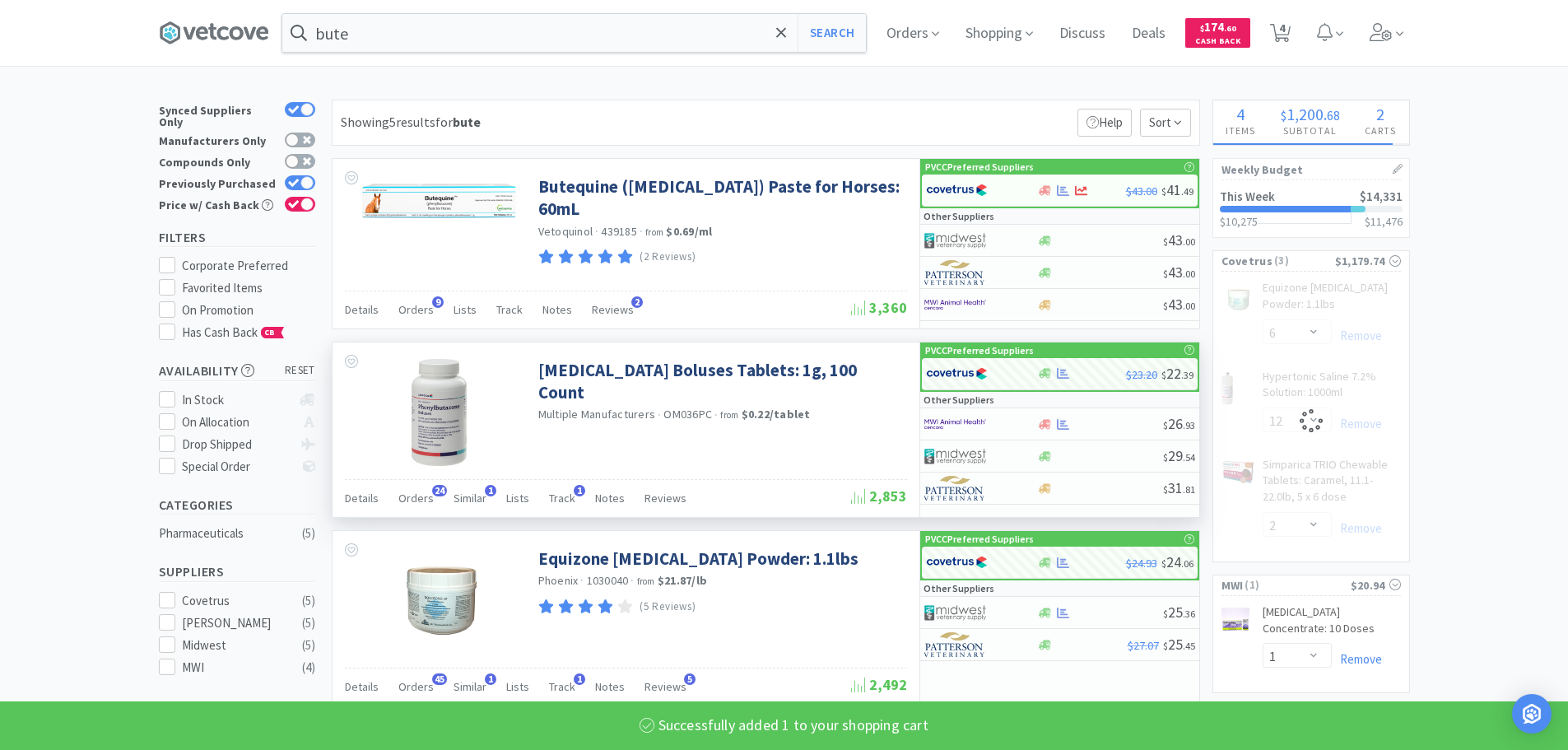
select select "1"
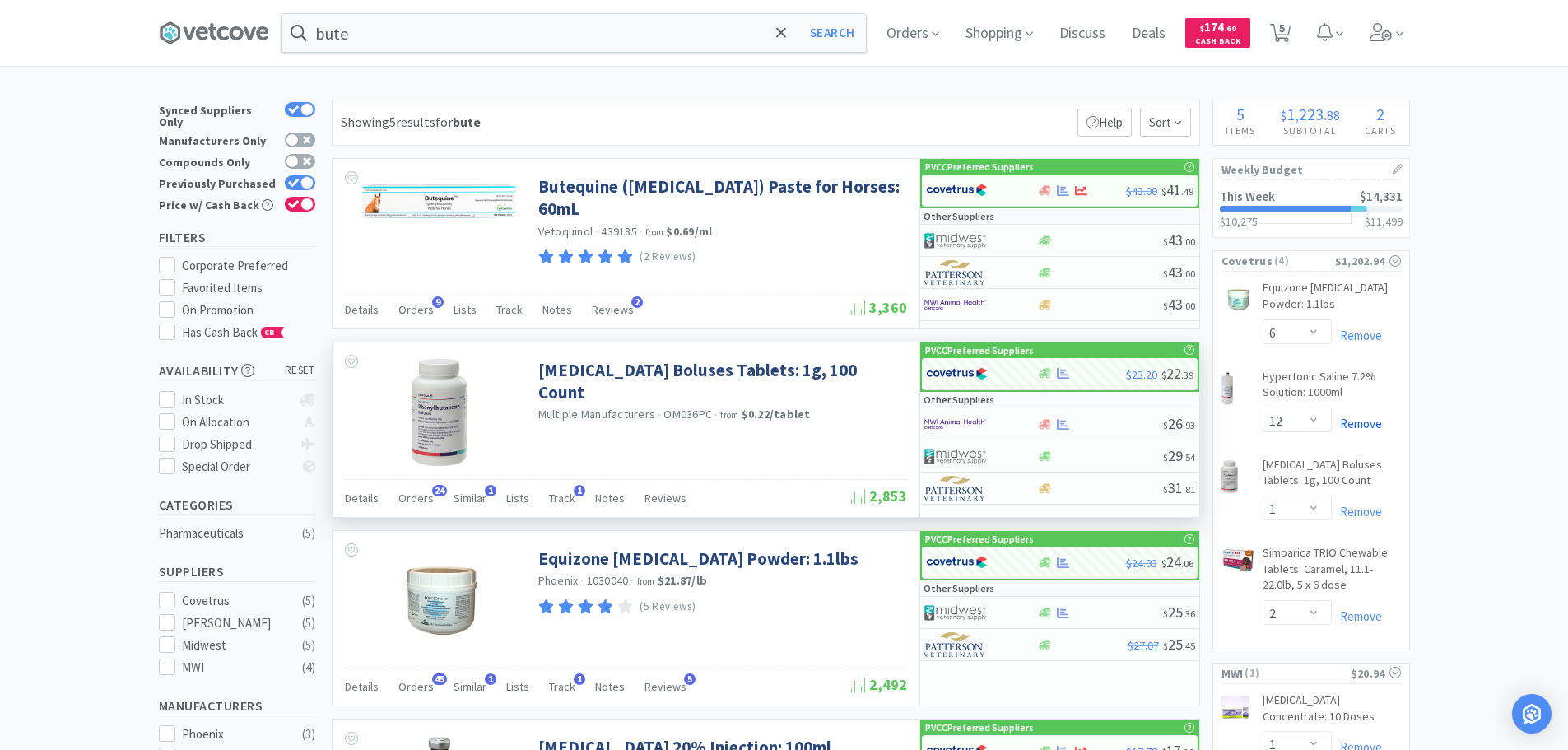
click at [1373, 426] on link "Remove" at bounding box center [1357, 423] width 50 height 16
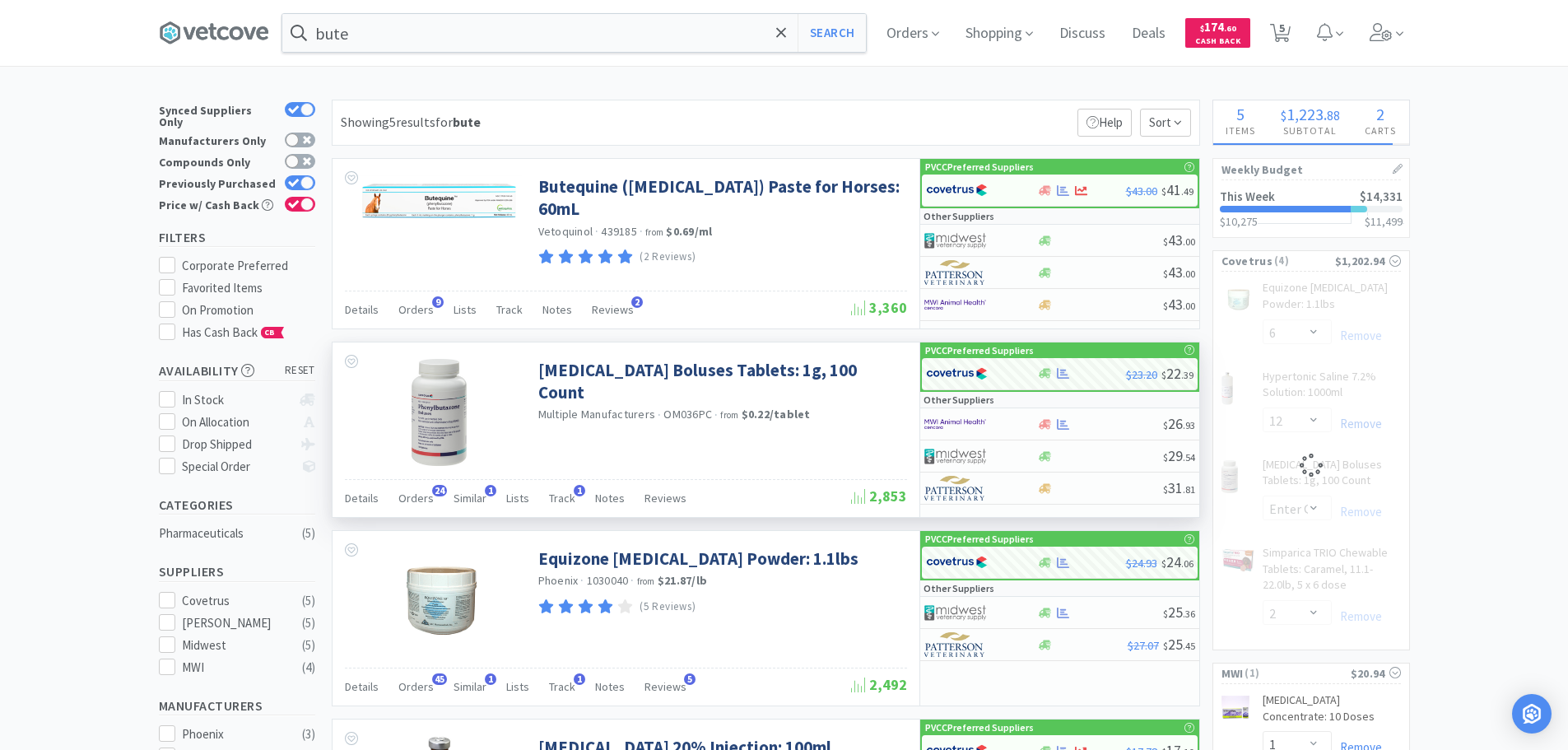
select select "2"
select select "1"
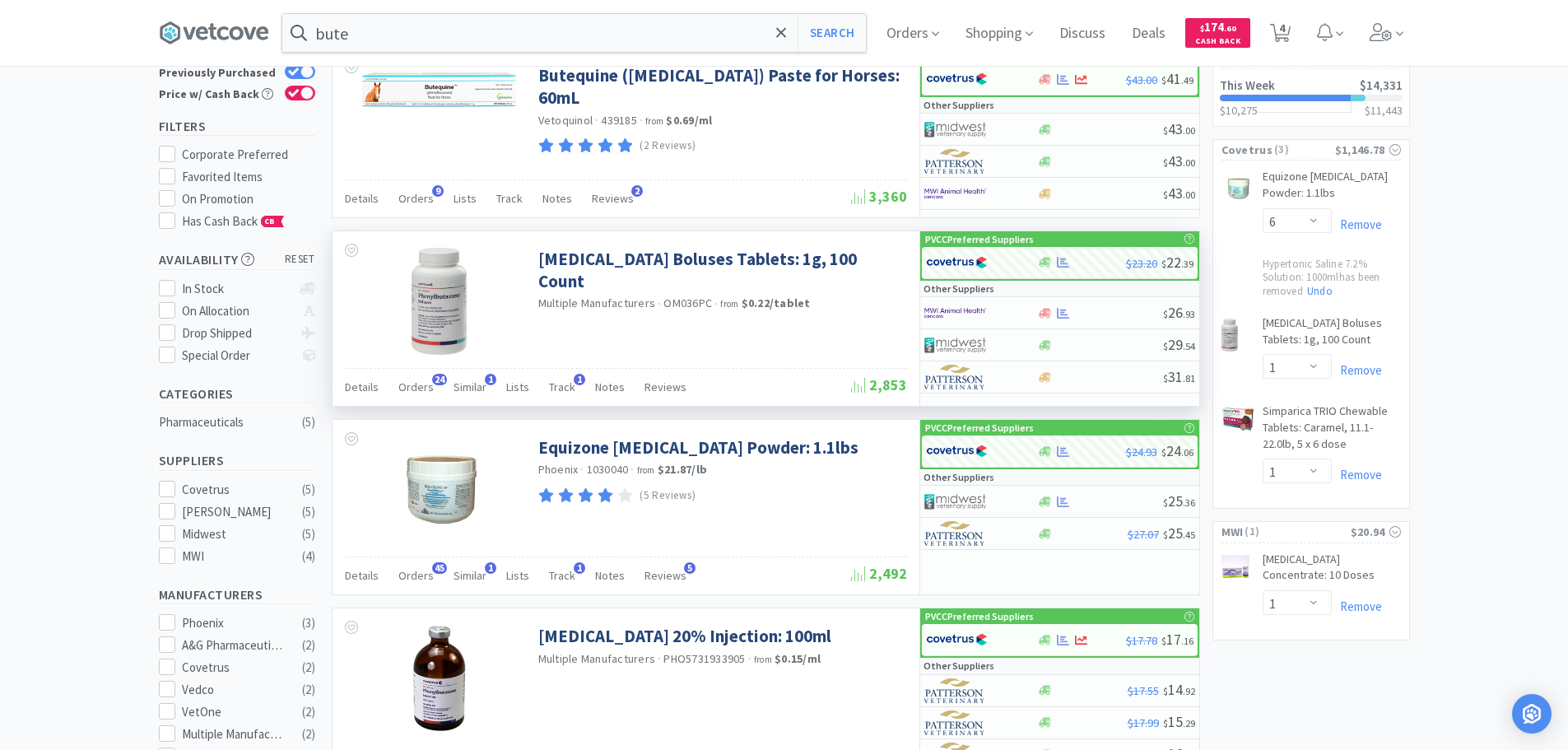
scroll to position [83, 0]
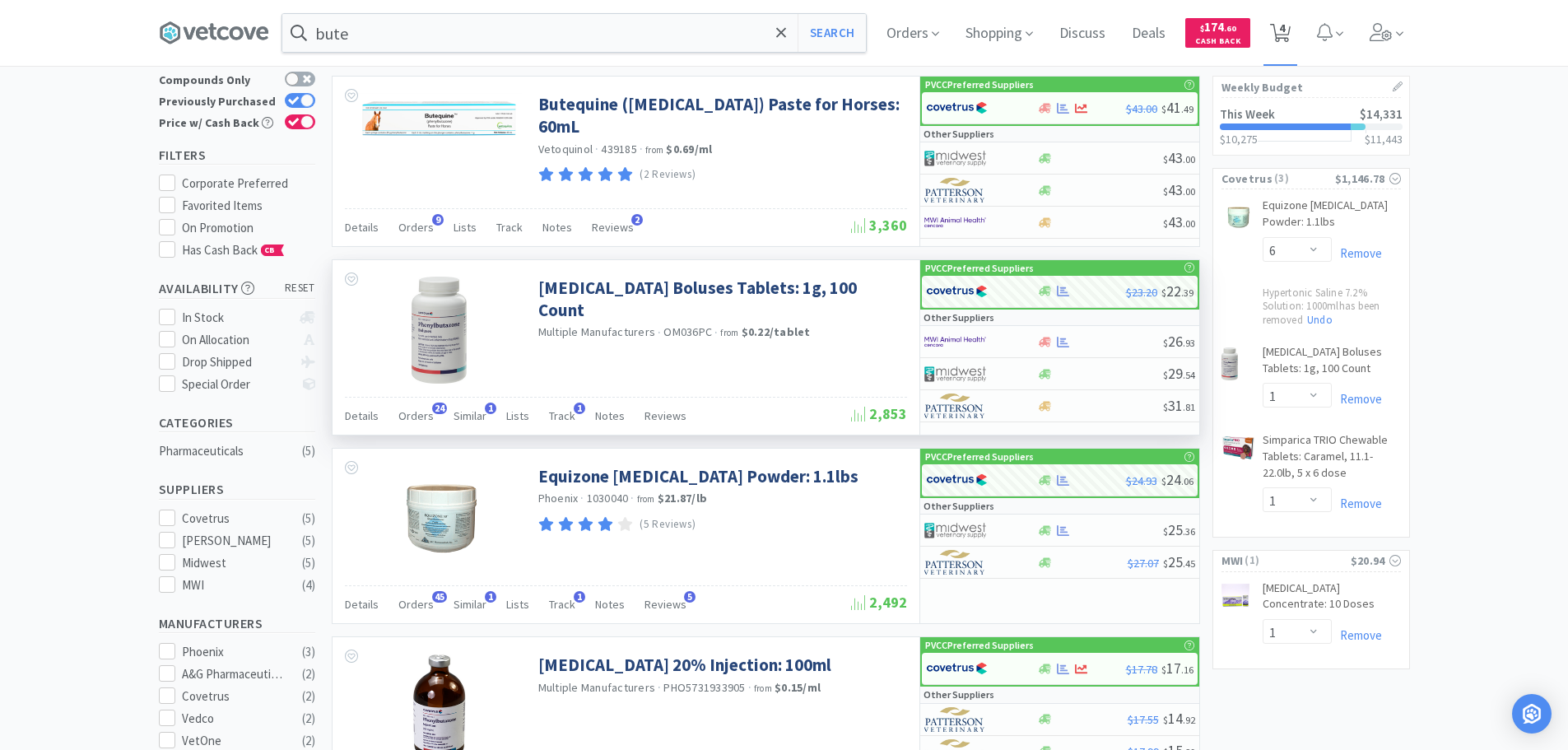
click at [1285, 32] on span "4" at bounding box center [1281, 28] width 6 height 66
select select "6"
select select "1"
select select "2"
select select "1"
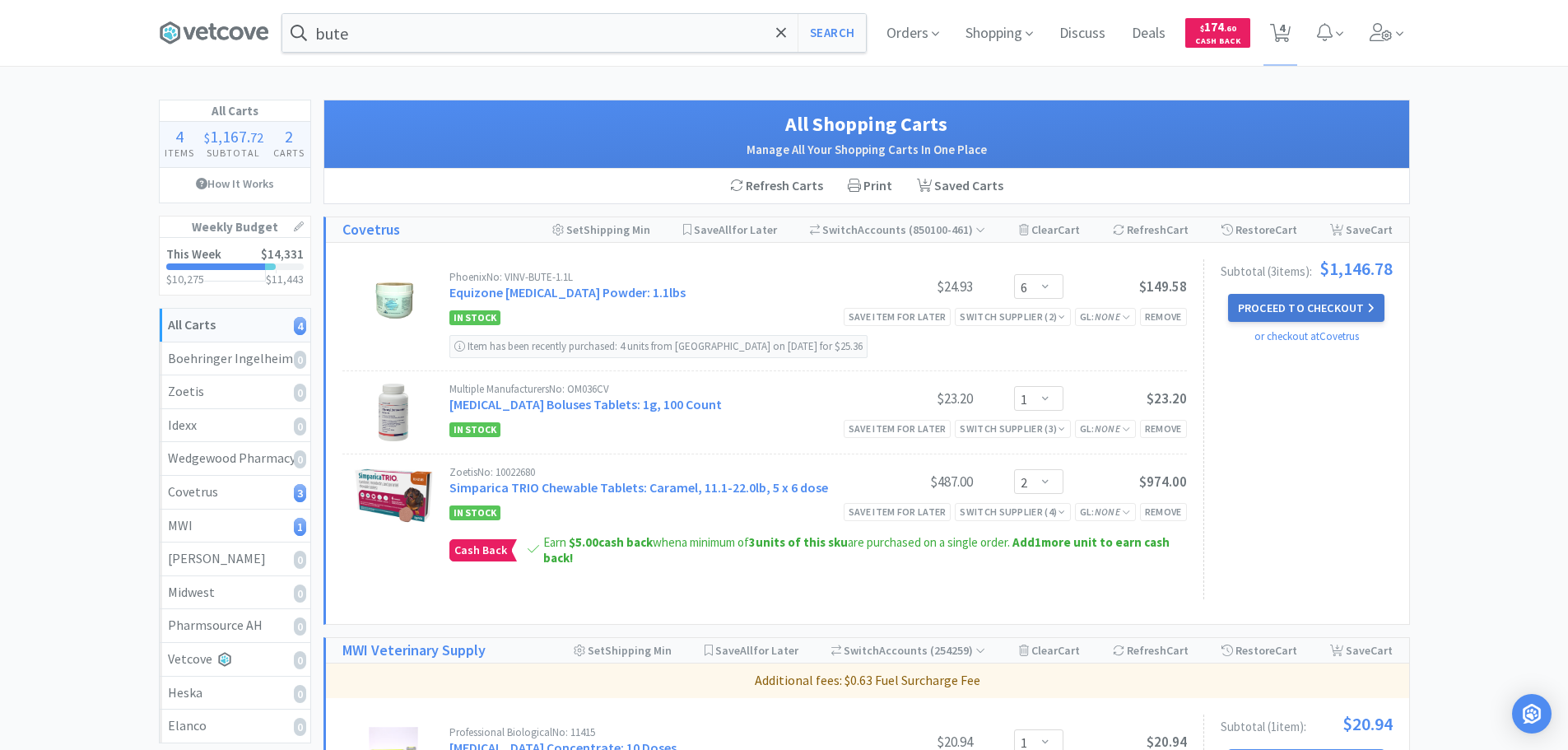
click at [1347, 309] on button "Proceed to Checkout" at bounding box center [1306, 308] width 156 height 28
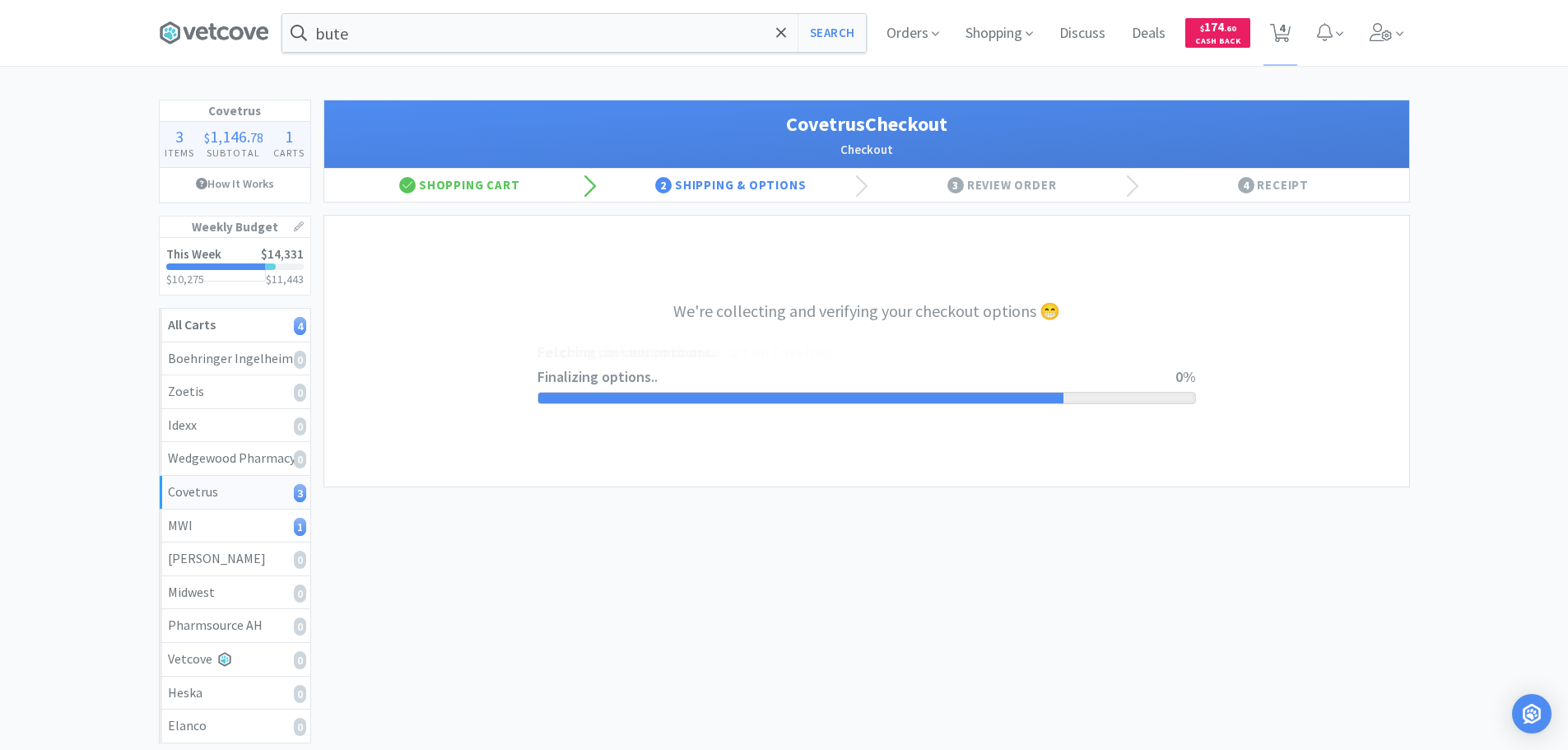
select select "ACCOUNT"
select select "cvt-standard-net"
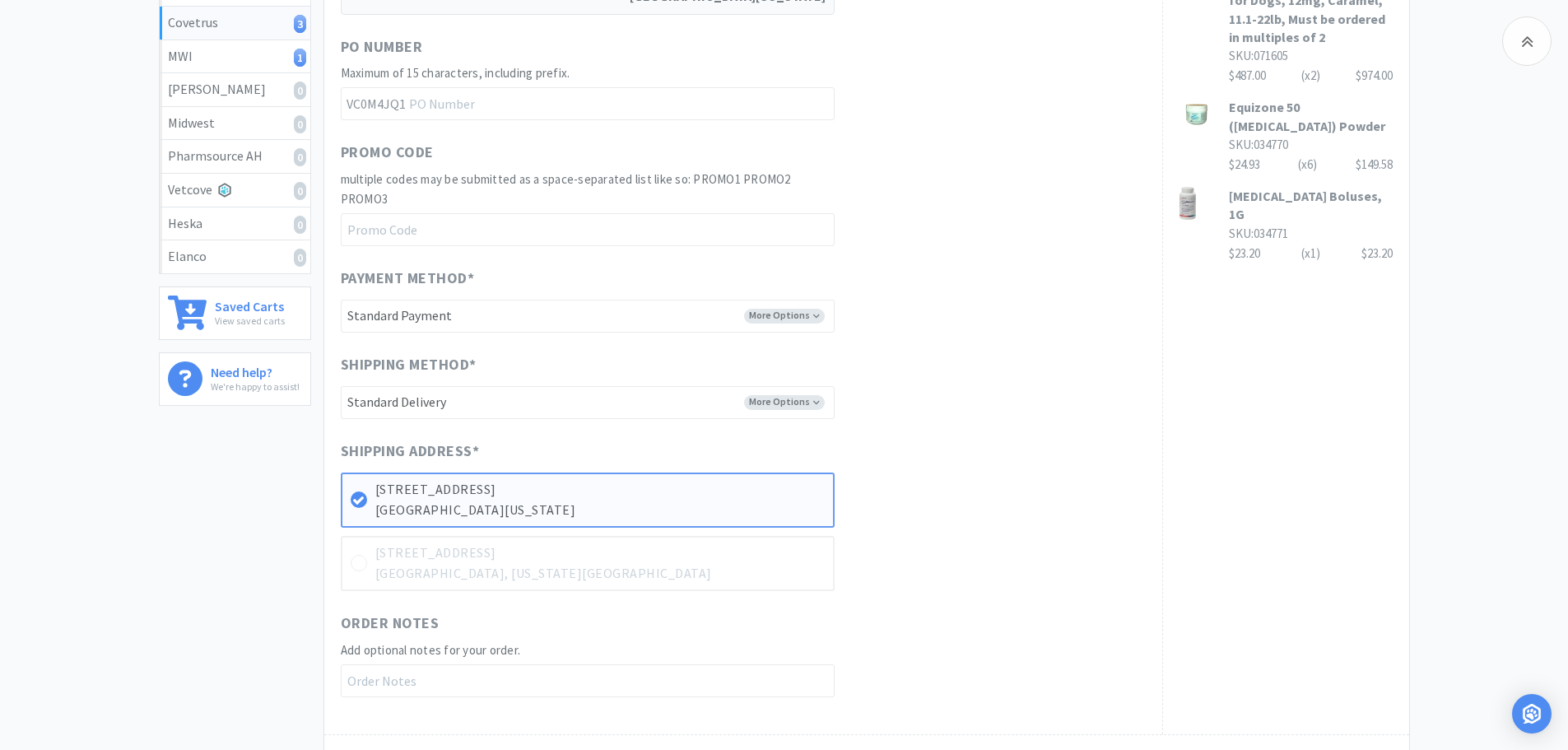
scroll to position [494, 0]
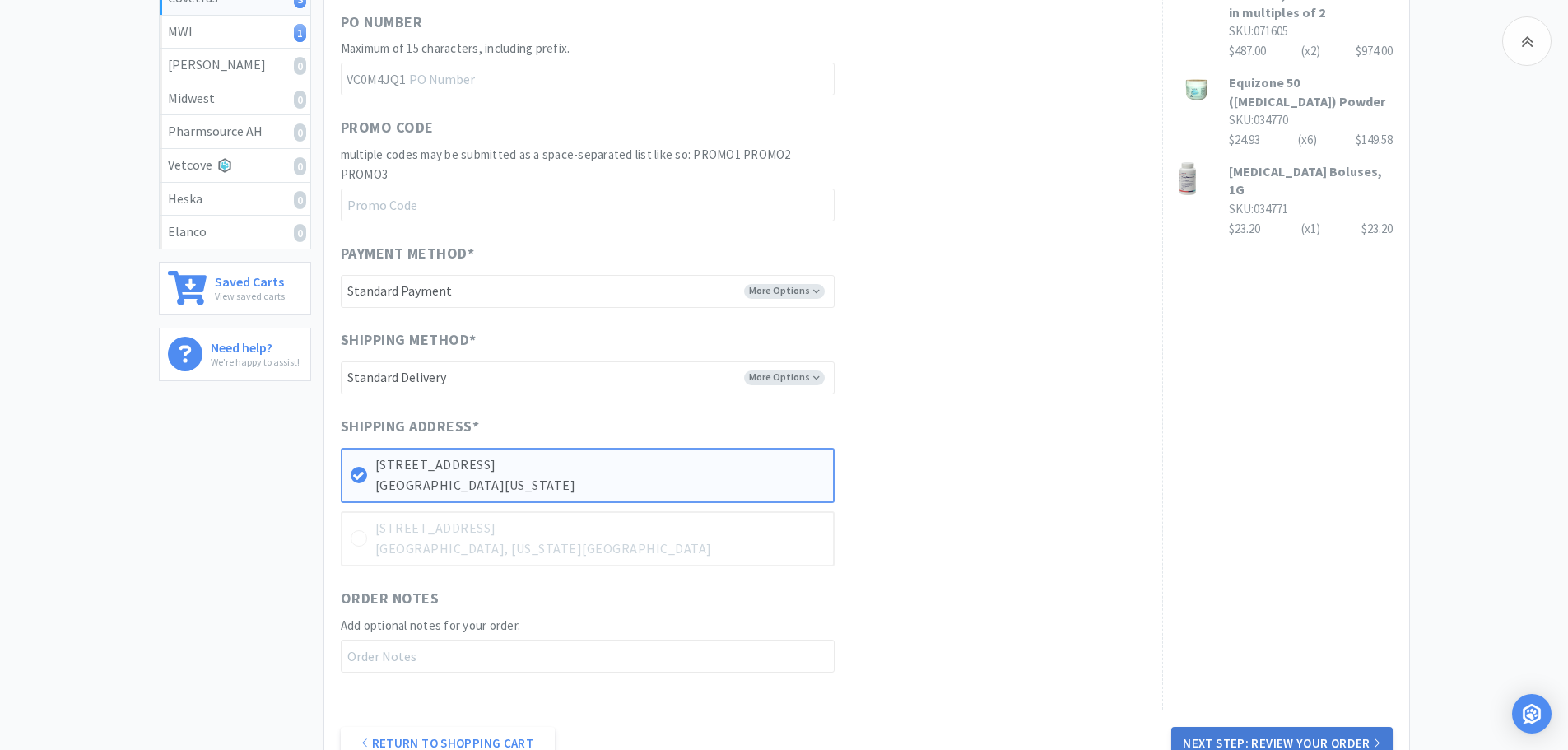
click at [1252, 732] on button "Next Step: Review Your Order" at bounding box center [1281, 742] width 221 height 33
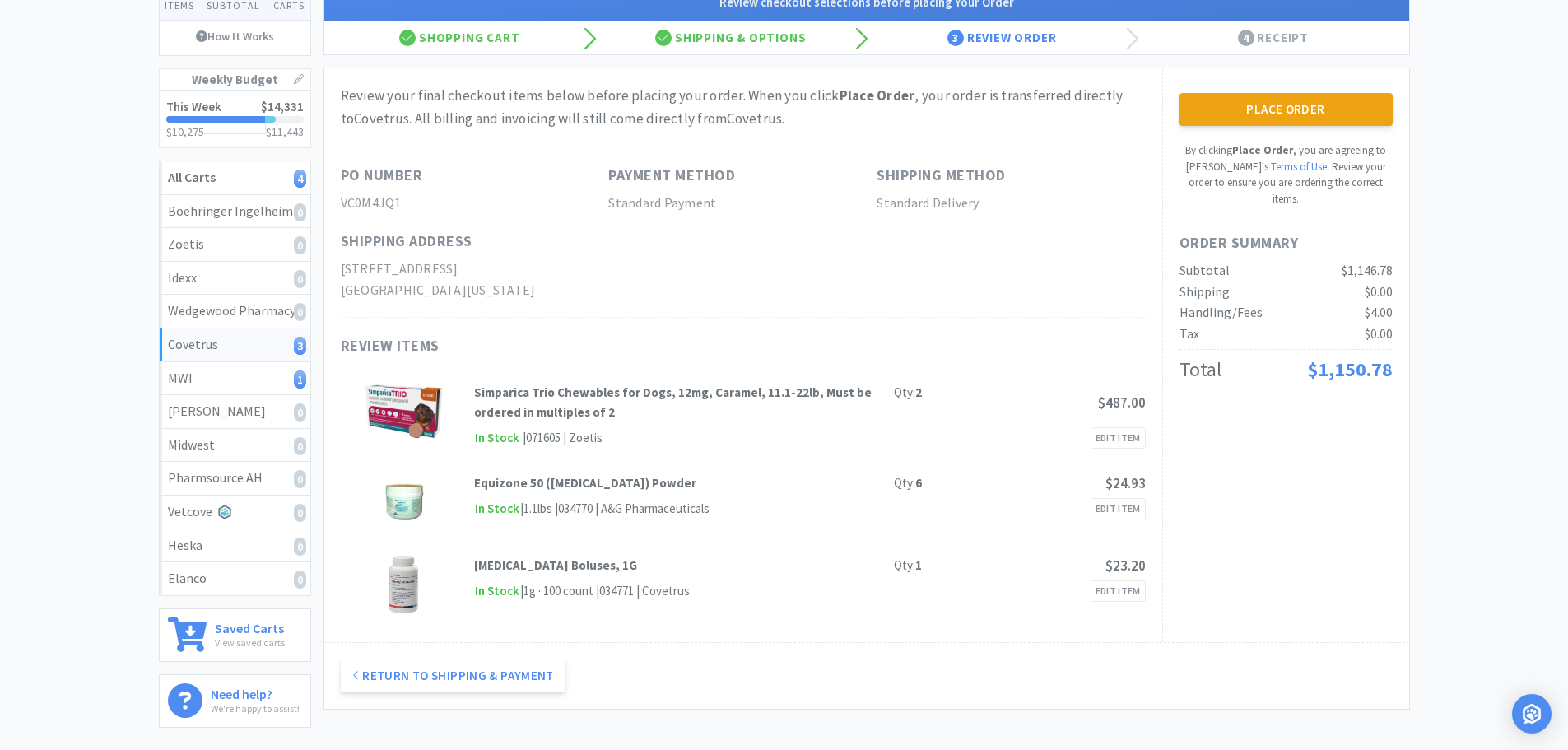
scroll to position [165, 0]
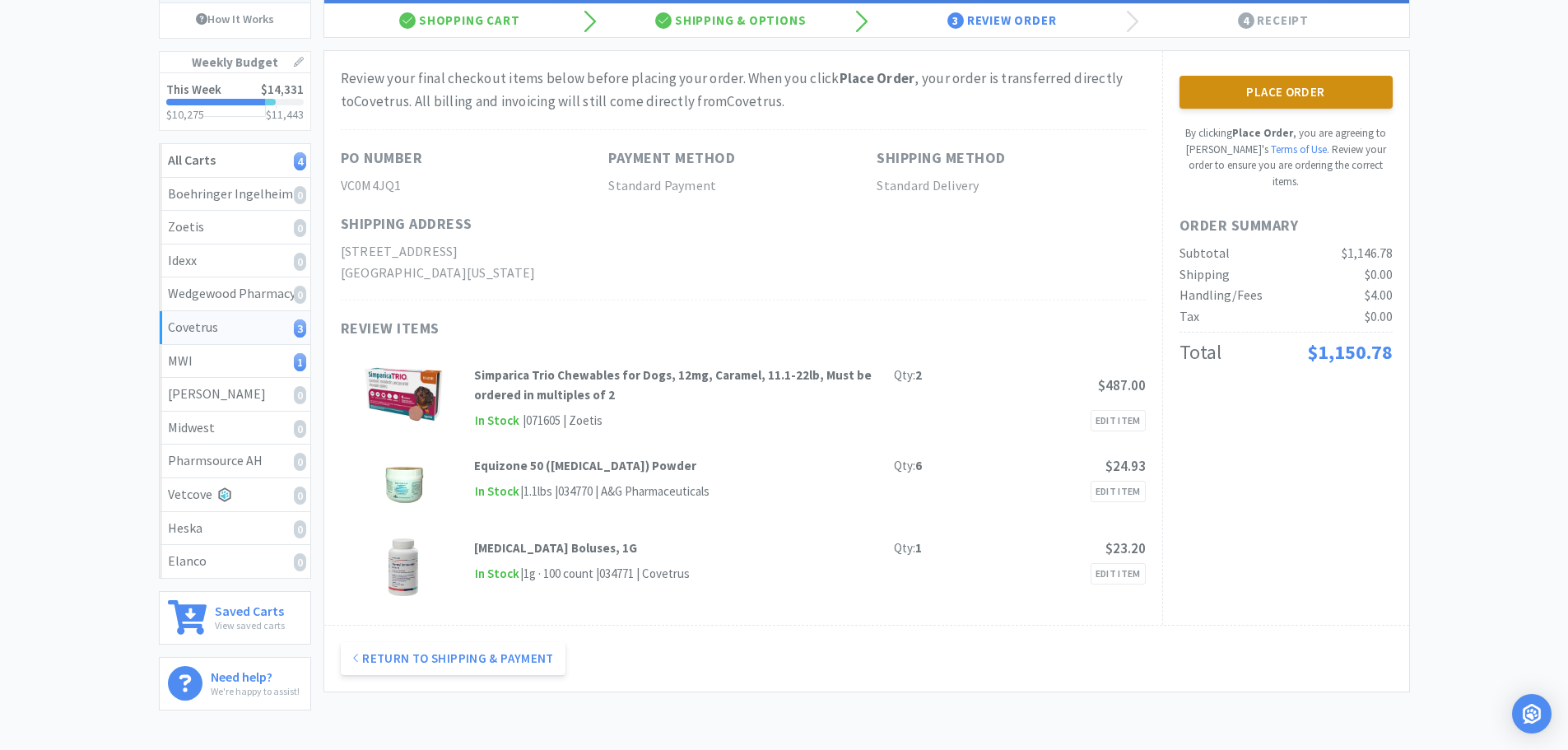
click at [1281, 90] on button "Place Order" at bounding box center [1286, 92] width 213 height 33
